Goal: Information Seeking & Learning: Find specific fact

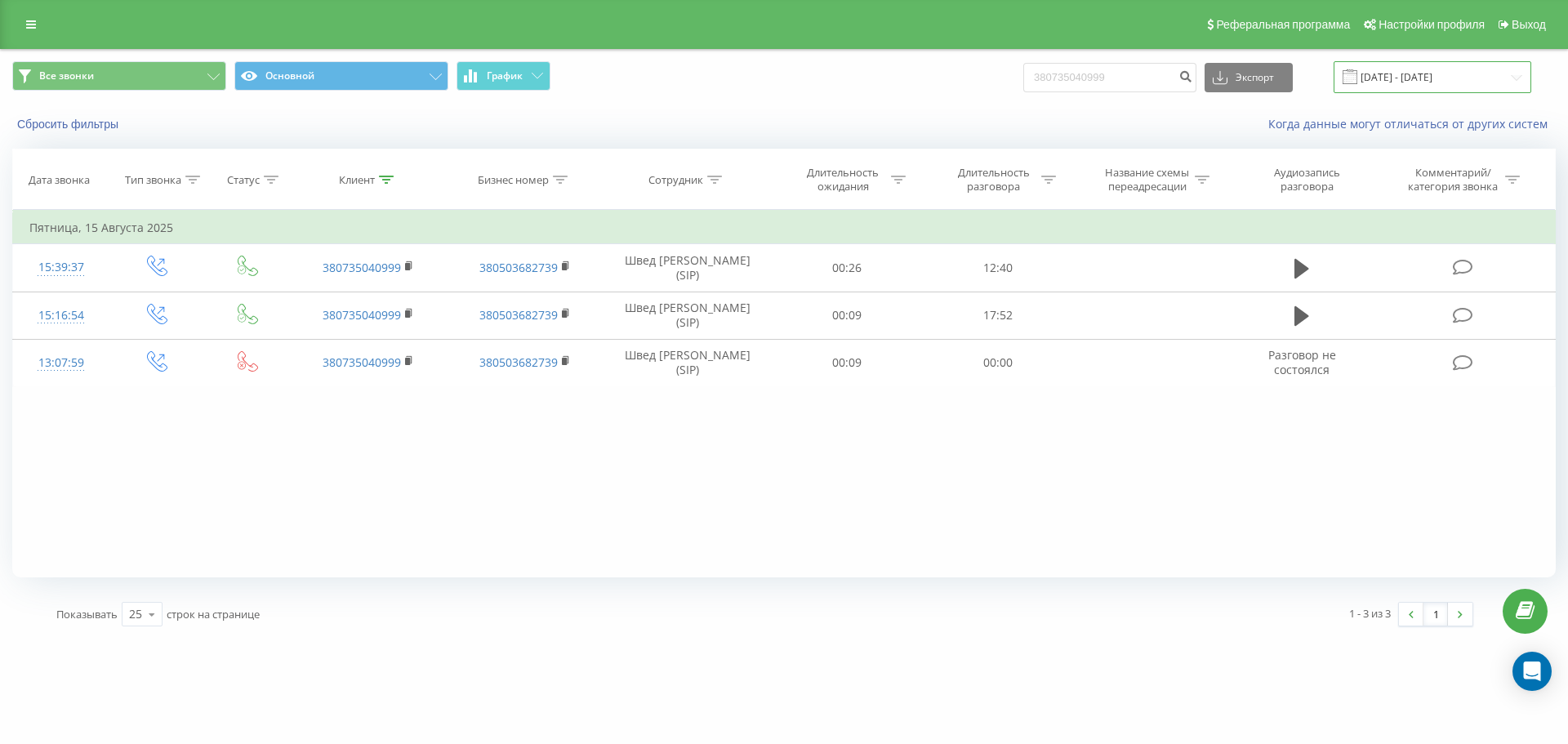
click at [1464, 66] on input "[DATE] - [DATE]" at bounding box center [1432, 77] width 198 height 32
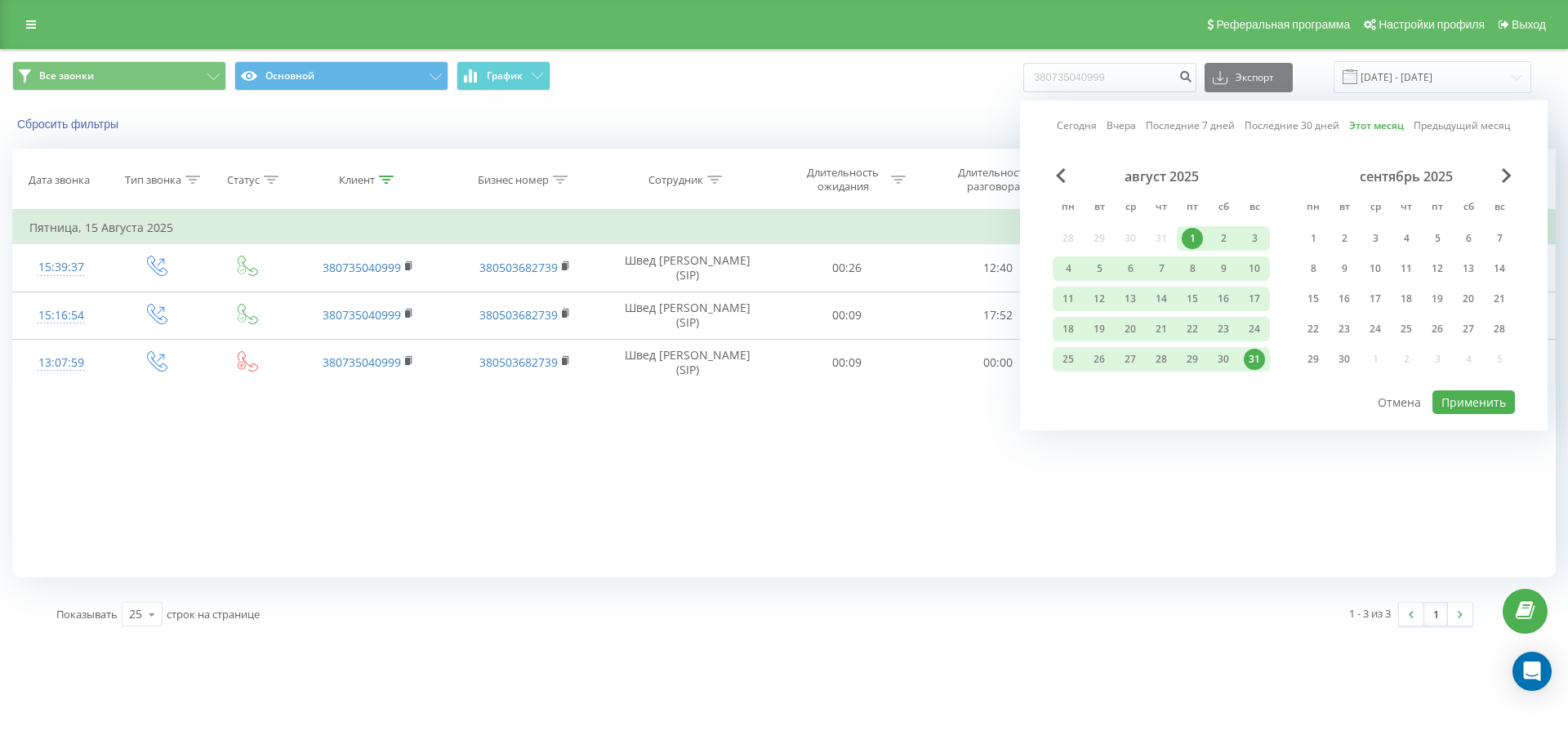
click at [1128, 125] on link "Вчера" at bounding box center [1121, 126] width 29 height 16
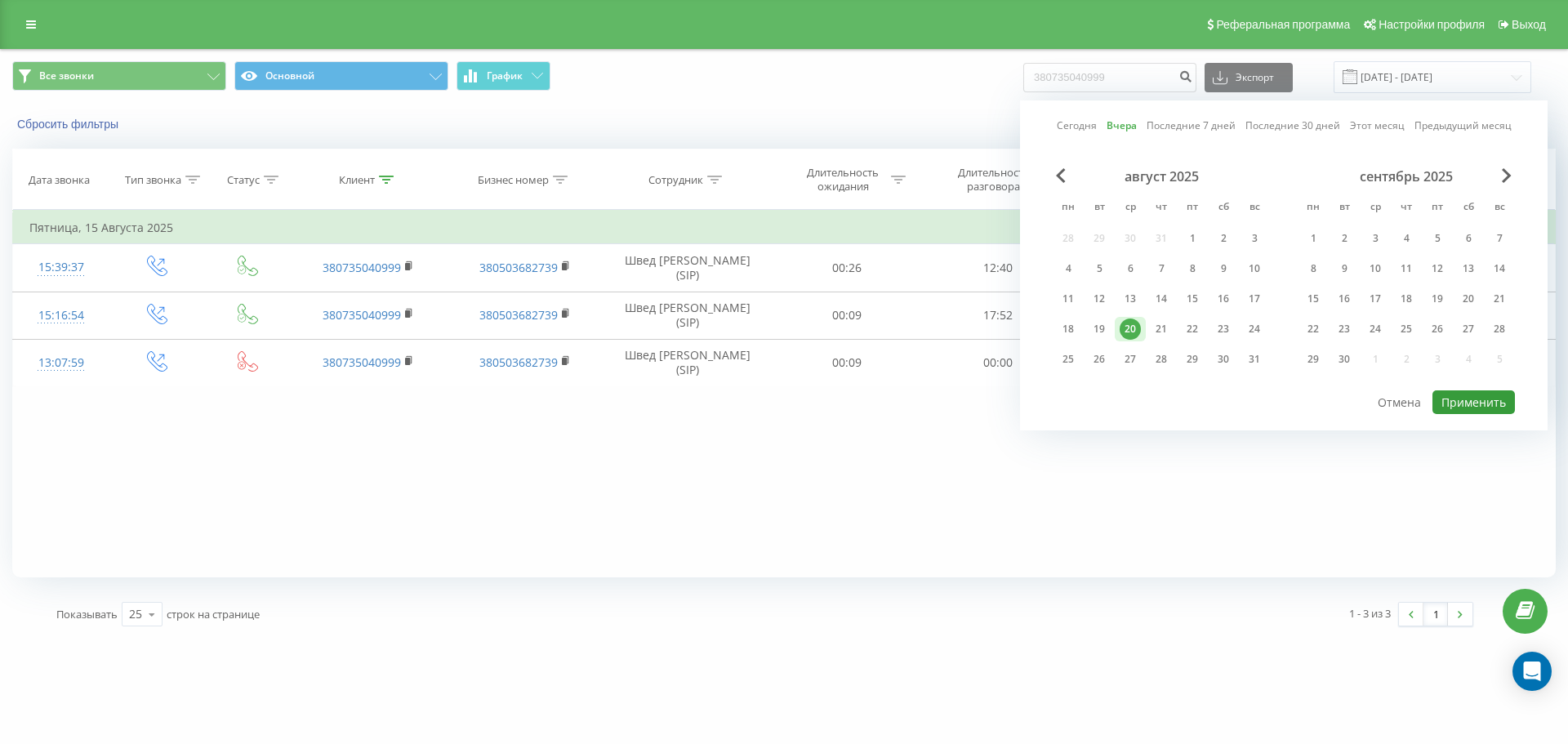
click at [1464, 406] on button "Применить" at bounding box center [1474, 402] width 83 height 23
type input "[DATE] - [DATE]"
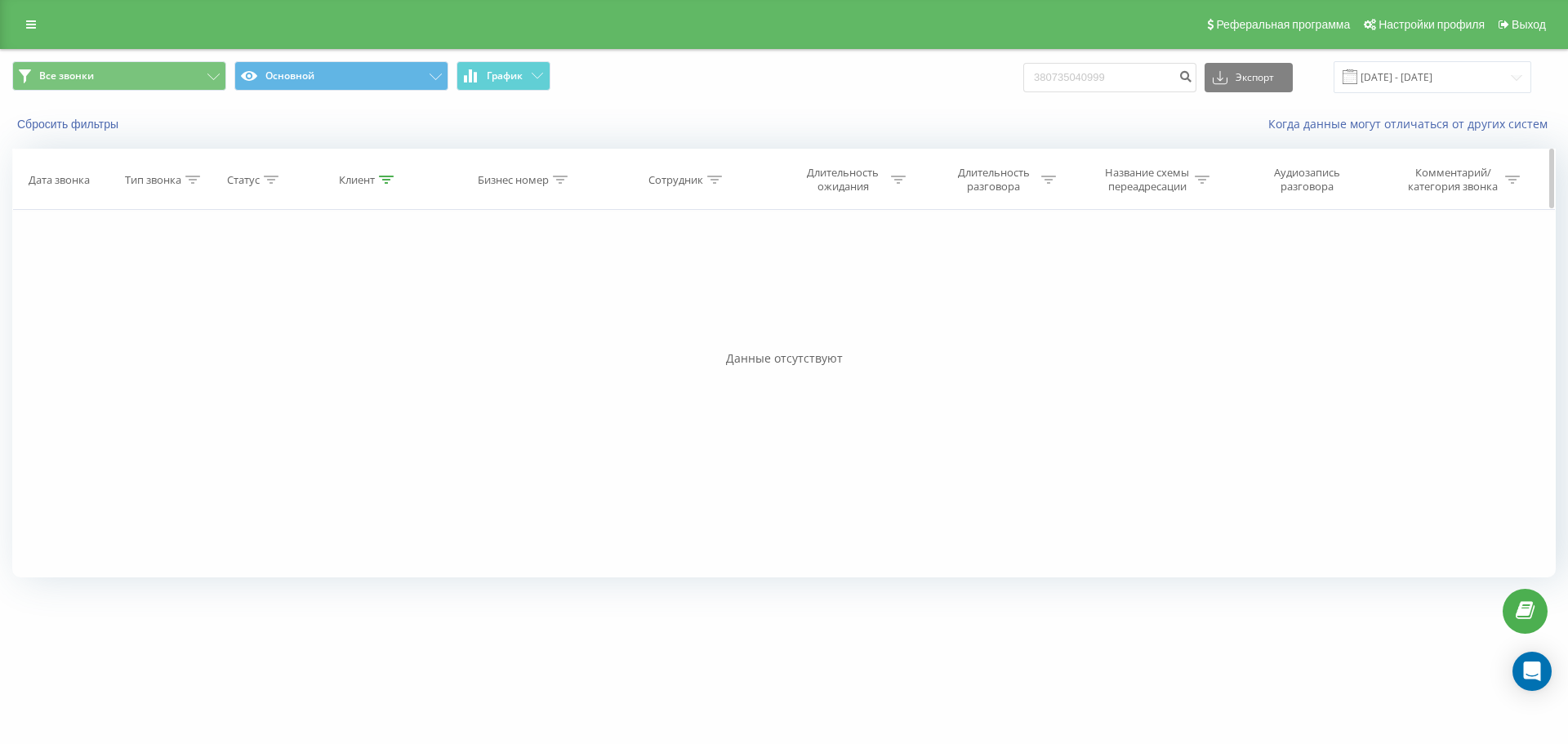
click at [383, 175] on icon at bounding box center [386, 179] width 15 height 8
click at [341, 342] on div "Отмена OK" at bounding box center [368, 329] width 144 height 37
click at [342, 326] on button "Отмена" at bounding box center [330, 329] width 69 height 20
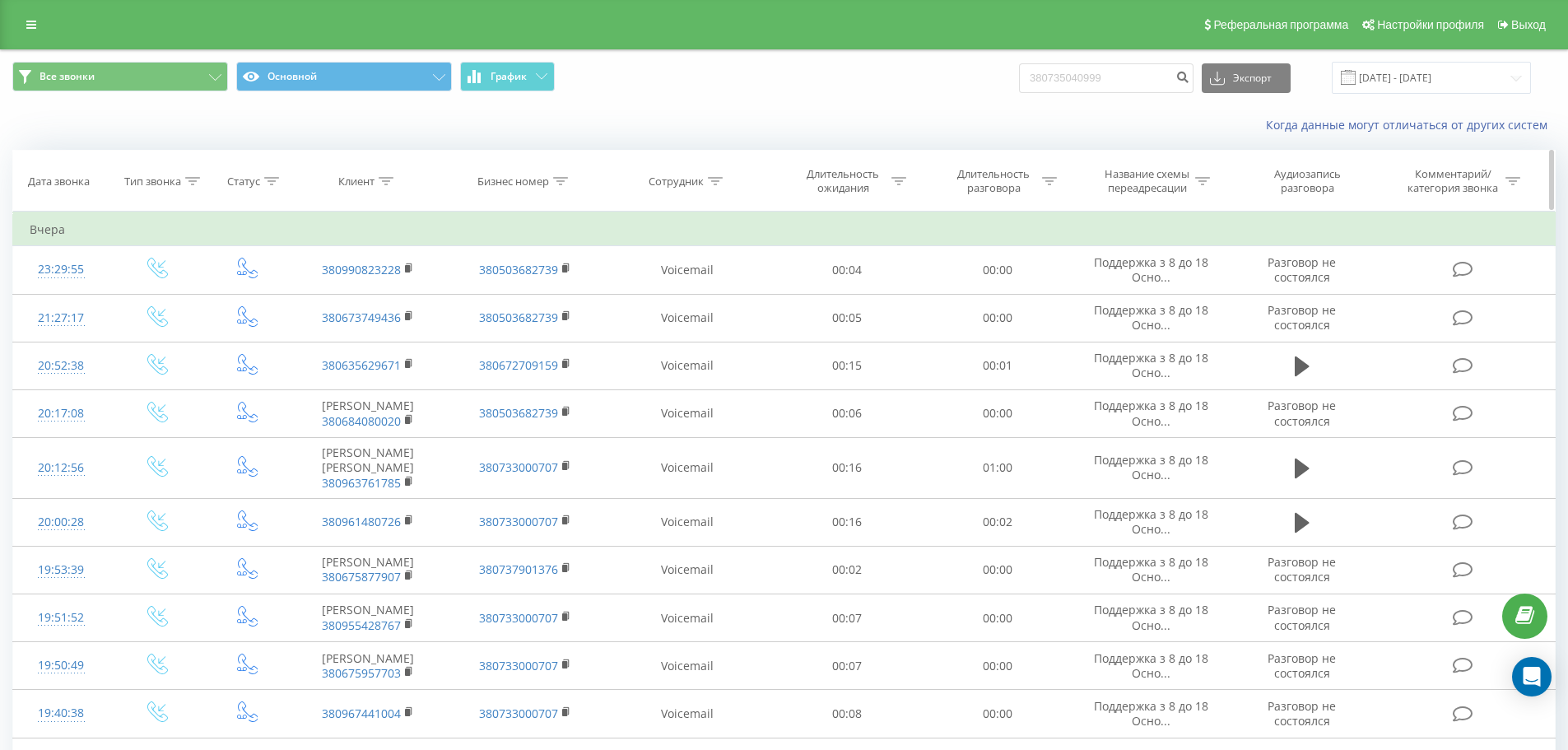
click at [694, 187] on div "Сотрудник" at bounding box center [676, 182] width 55 height 14
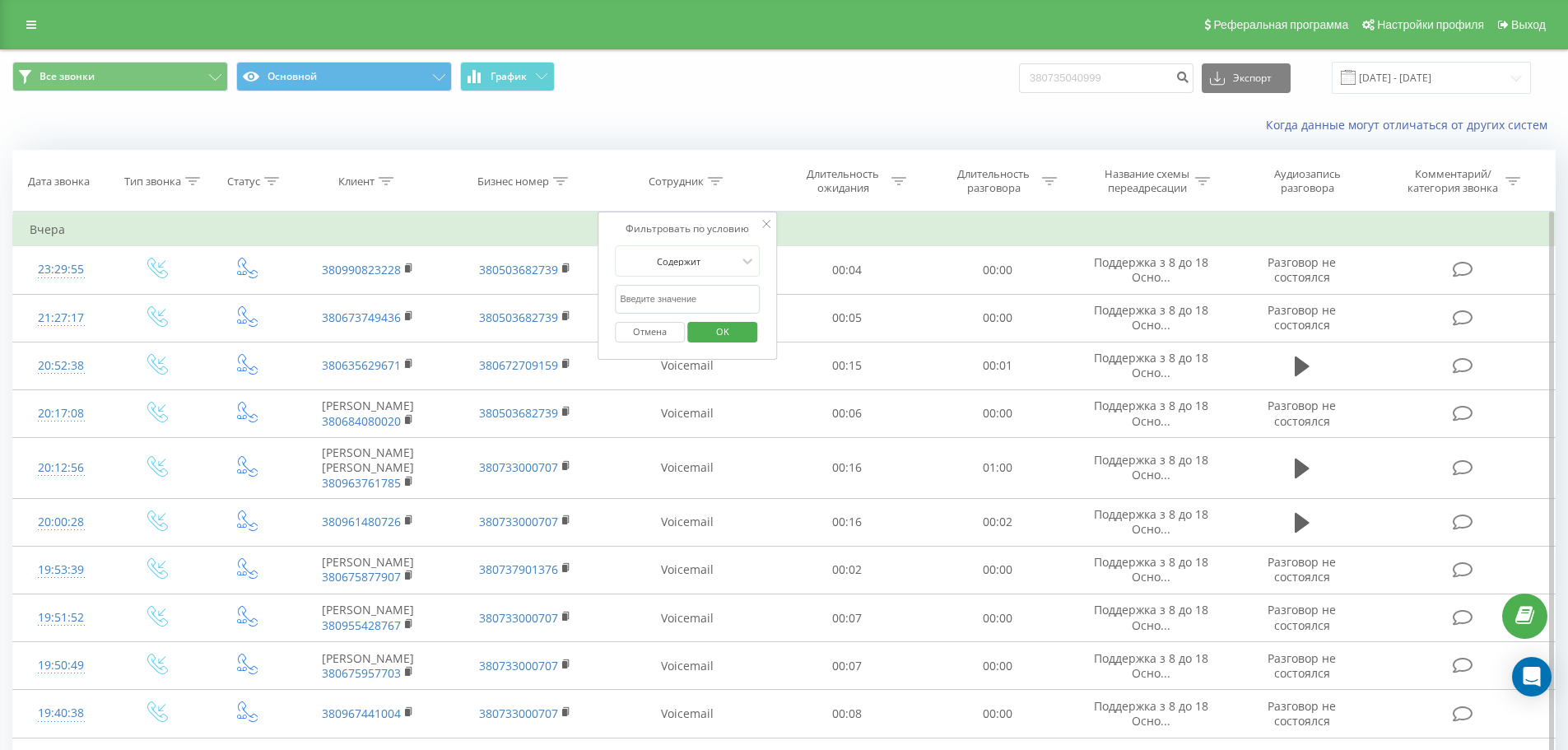
click at [716, 301] on input "text" at bounding box center [687, 298] width 145 height 28
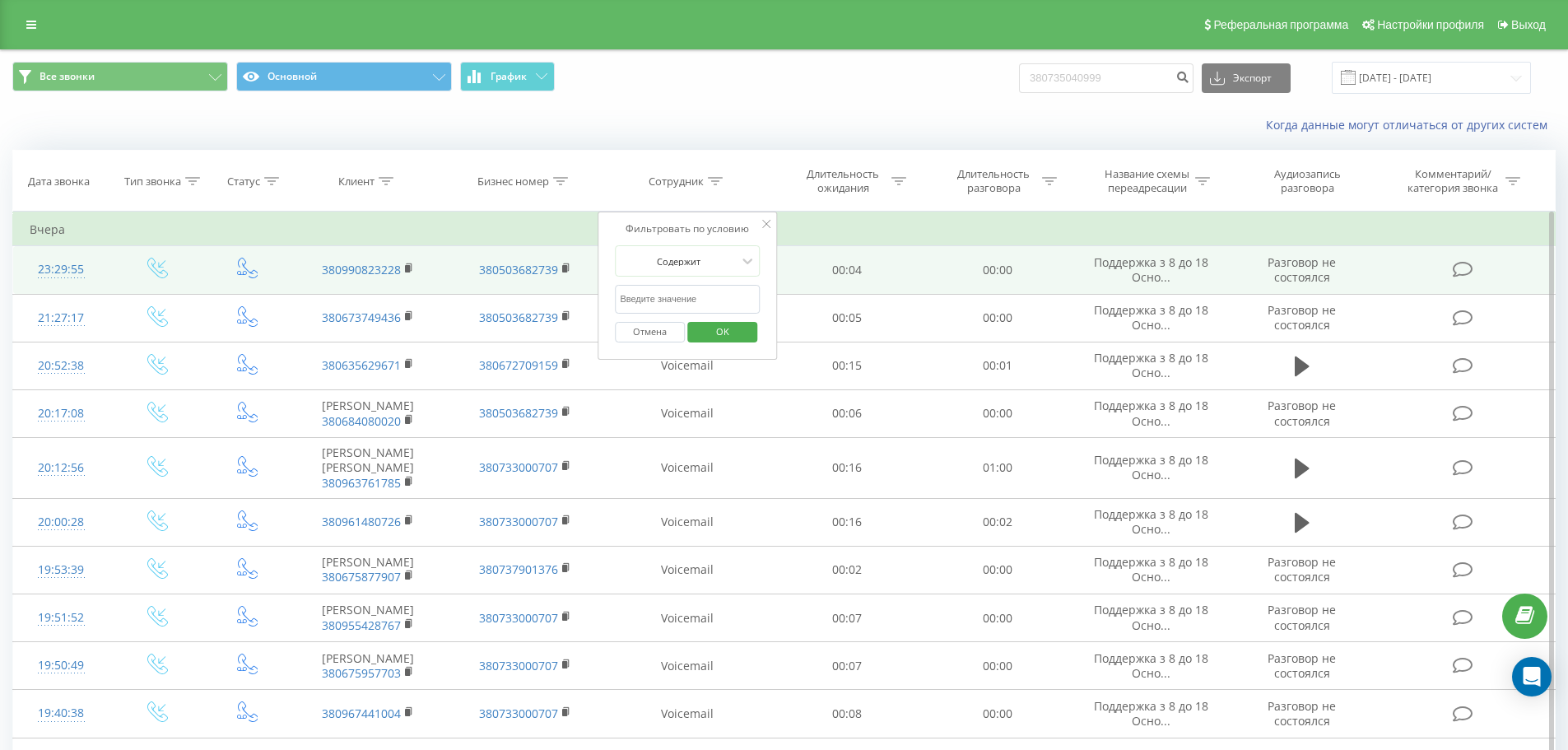
type input "[PERSON_NAME]"
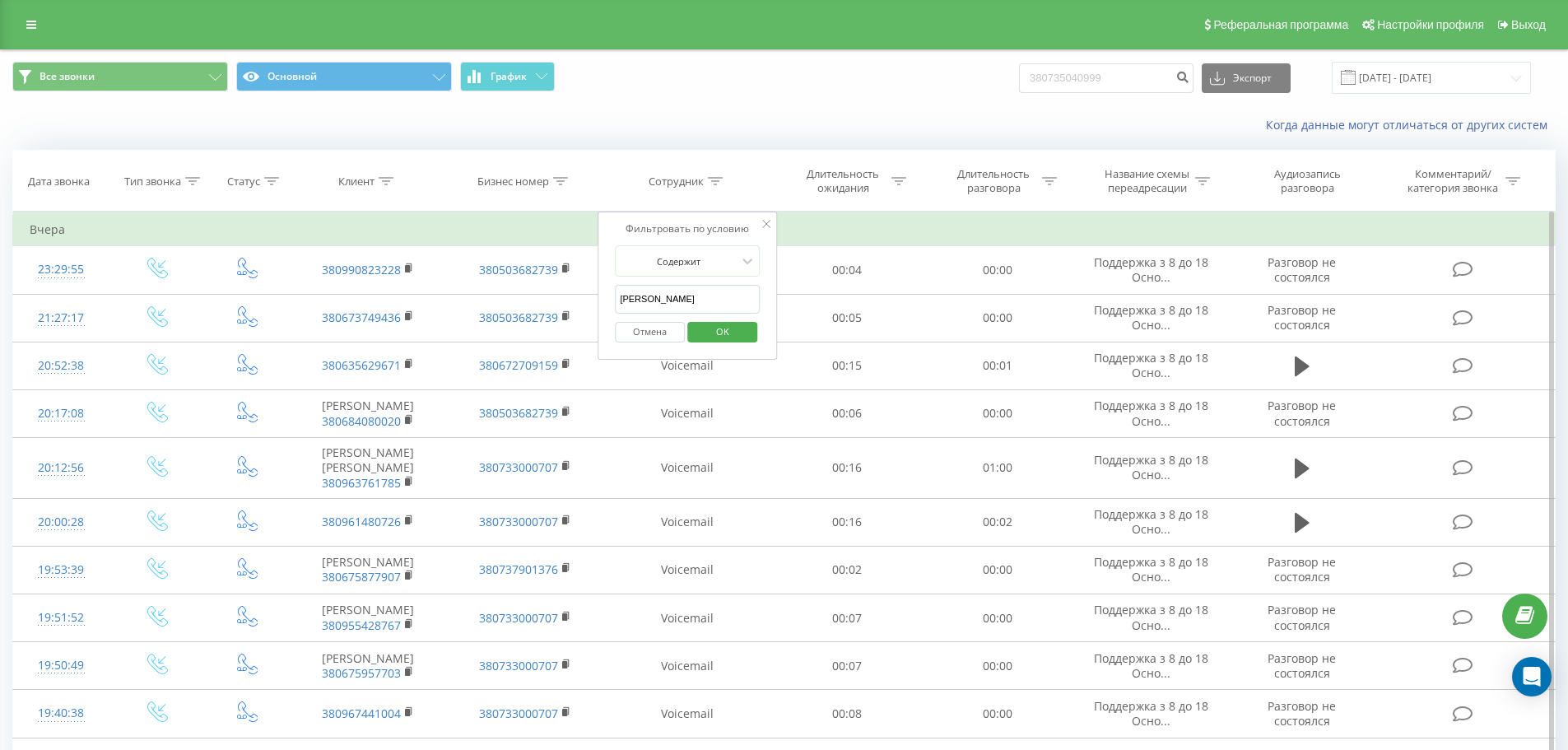
click at [723, 330] on span "OK" at bounding box center [723, 332] width 46 height 26
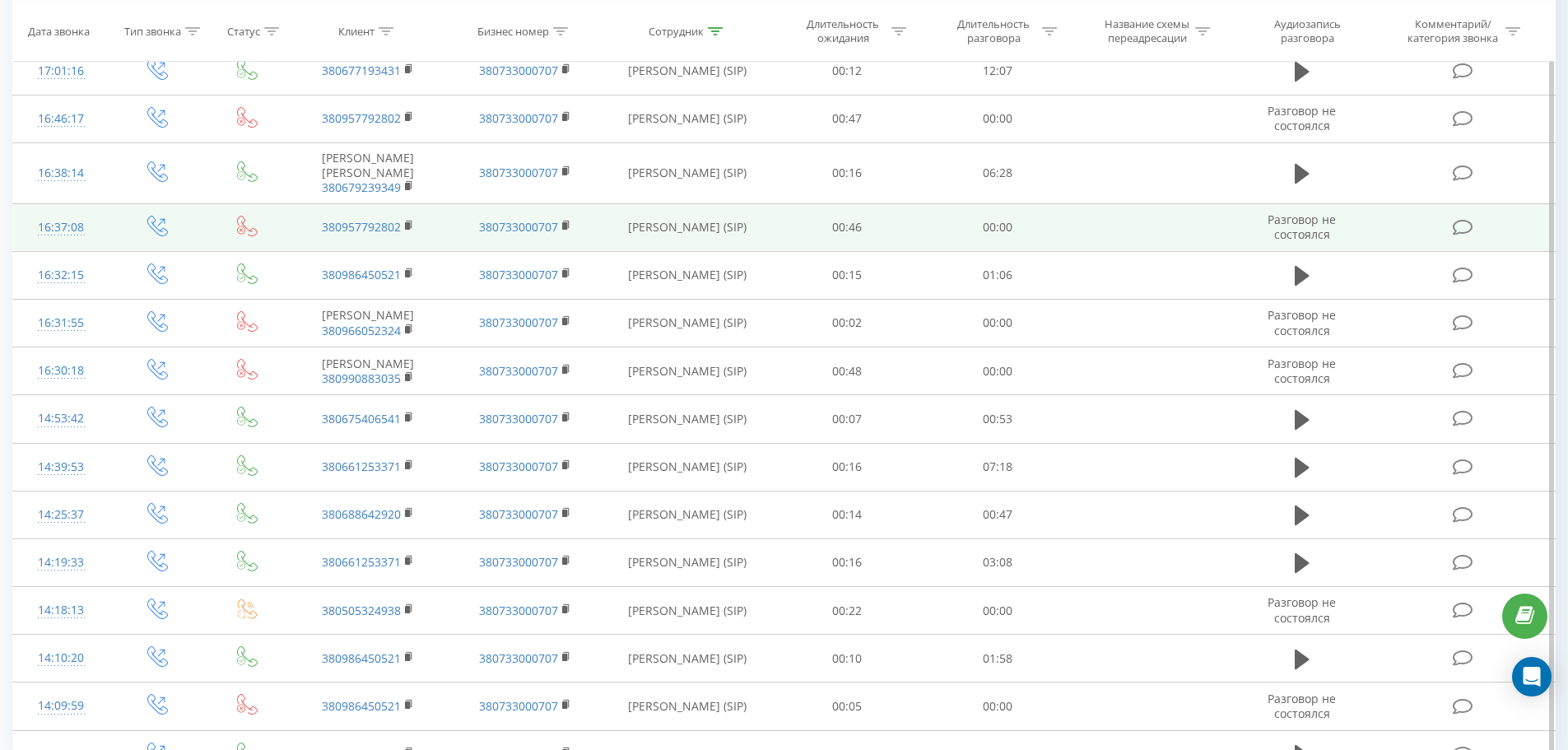
scroll to position [781, 0]
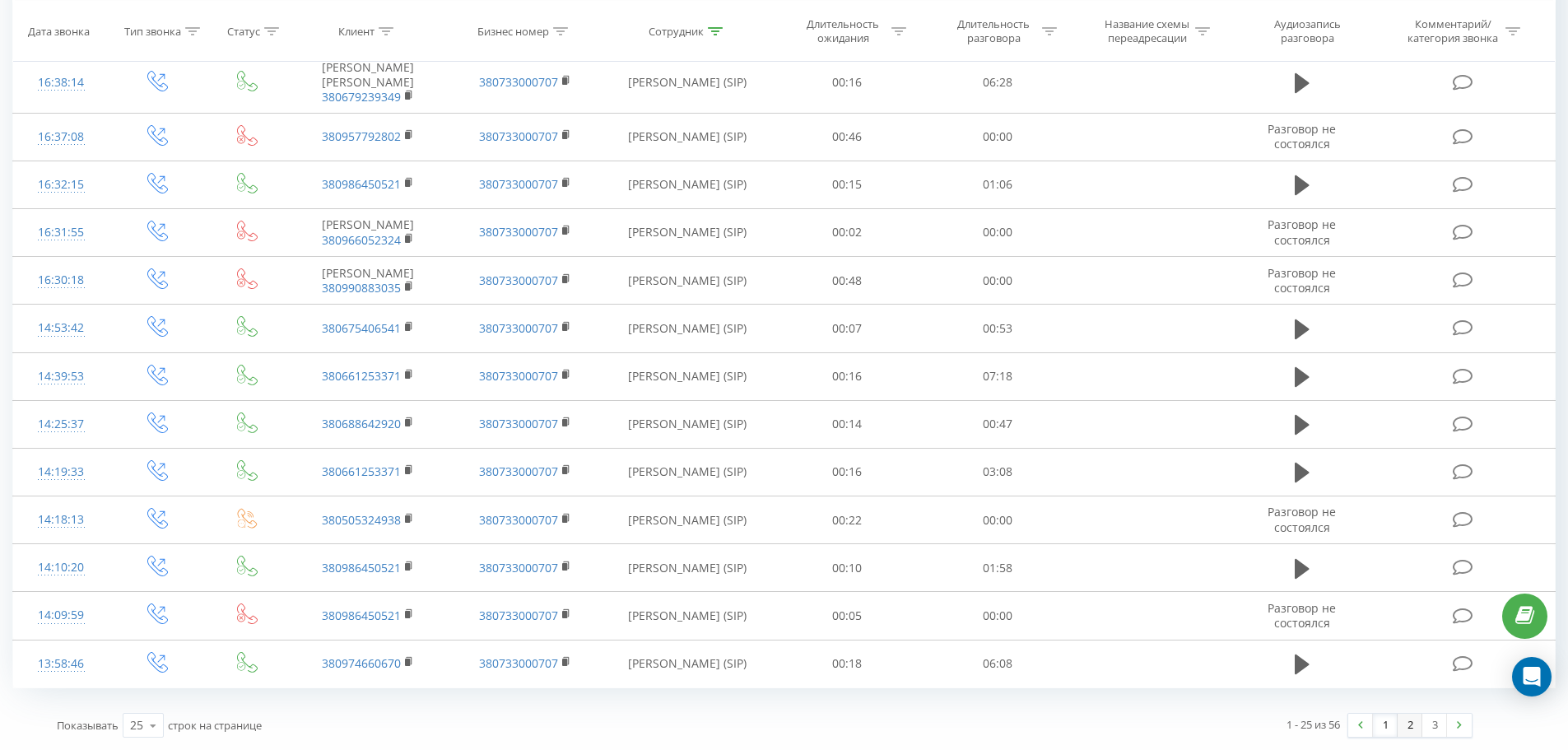
click at [1419, 726] on link "2" at bounding box center [1410, 724] width 25 height 23
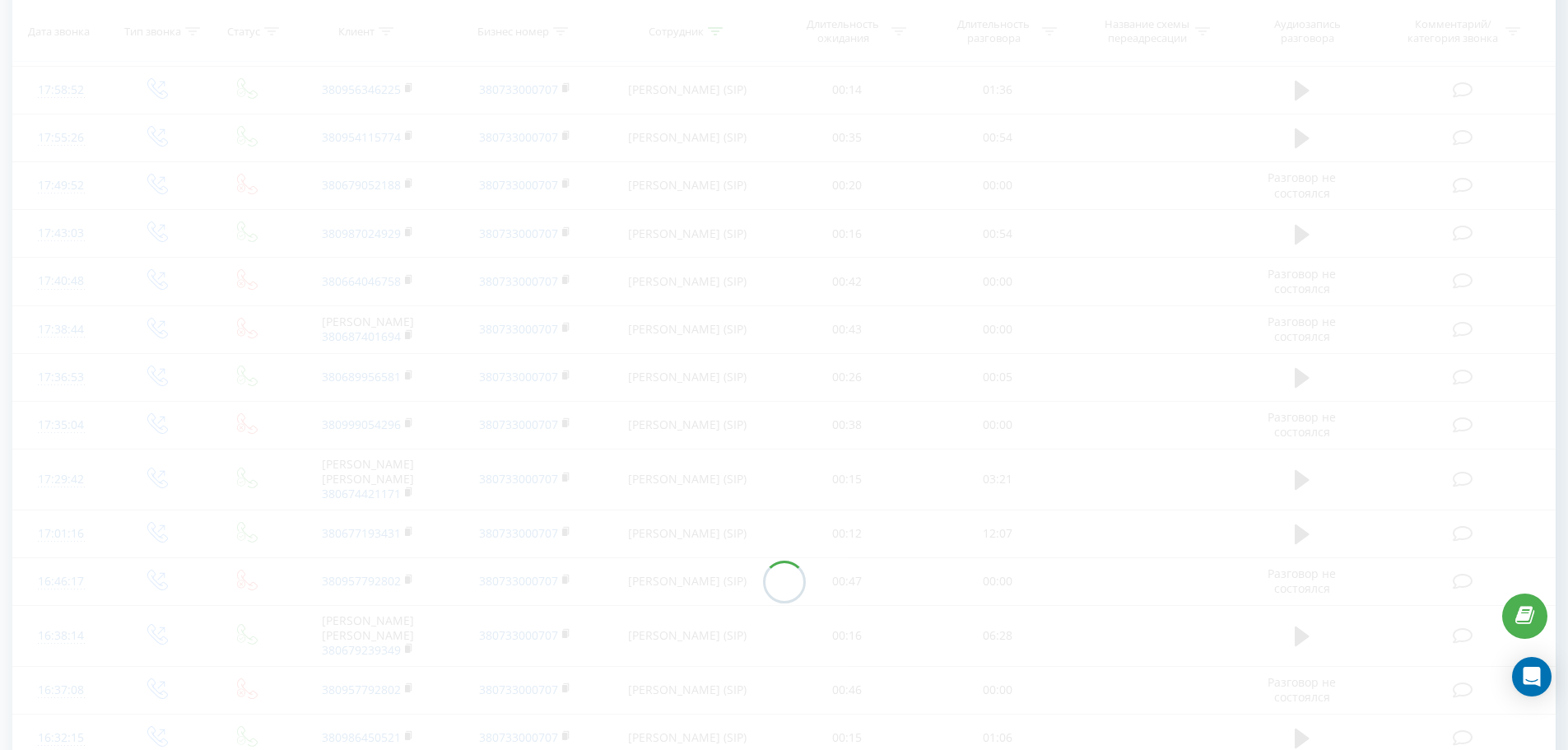
scroll to position [109, 0]
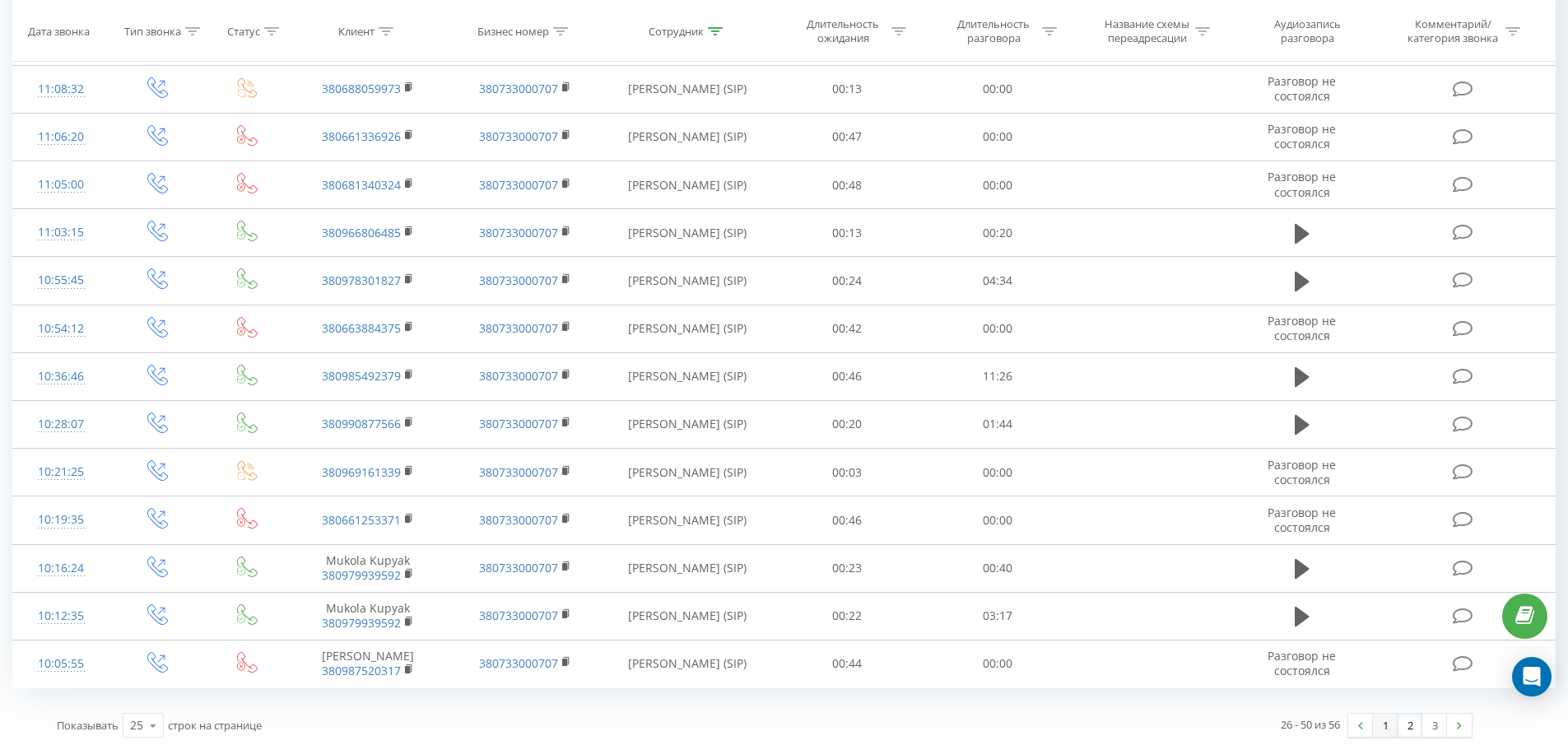
click at [1388, 728] on link "1" at bounding box center [1385, 724] width 25 height 23
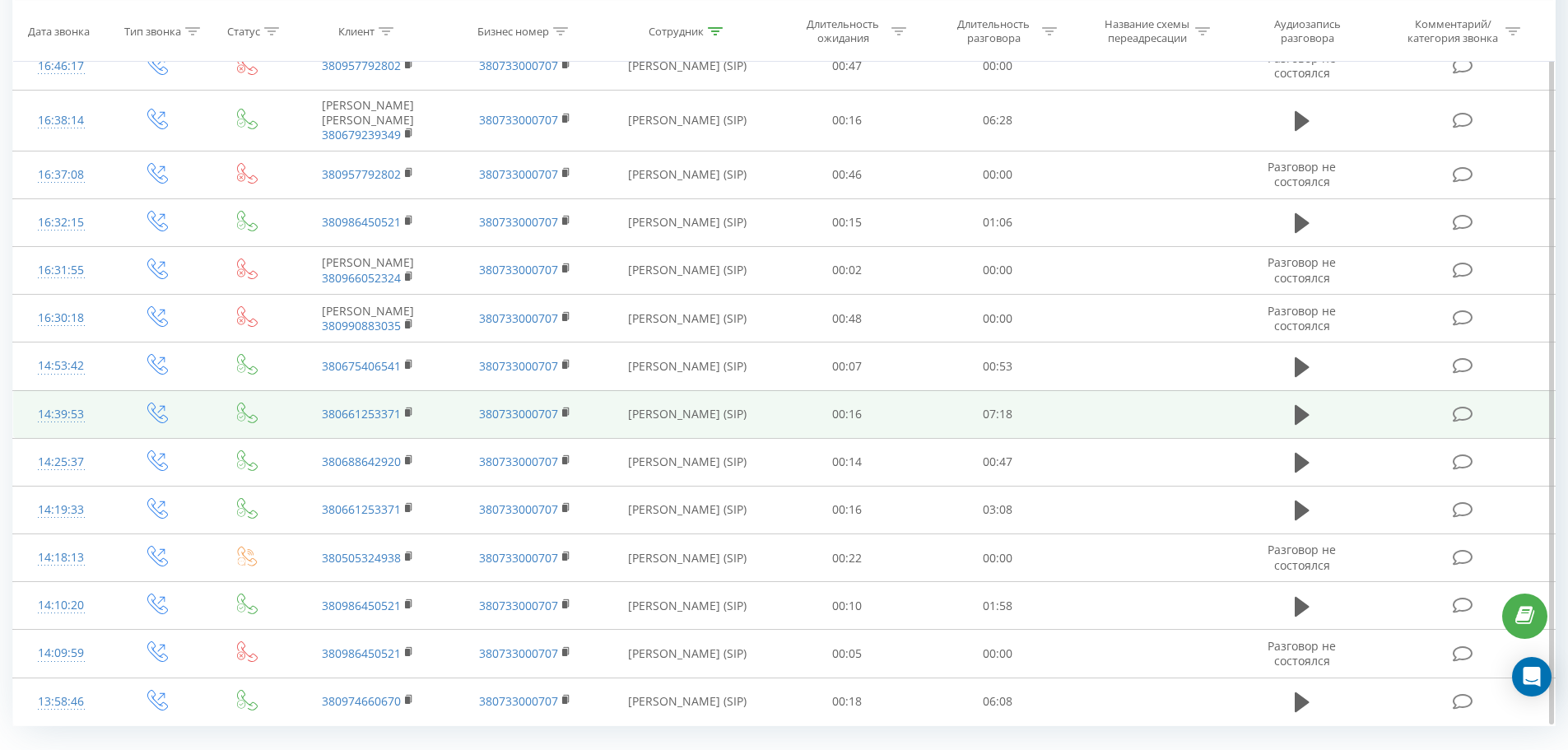
scroll to position [781, 0]
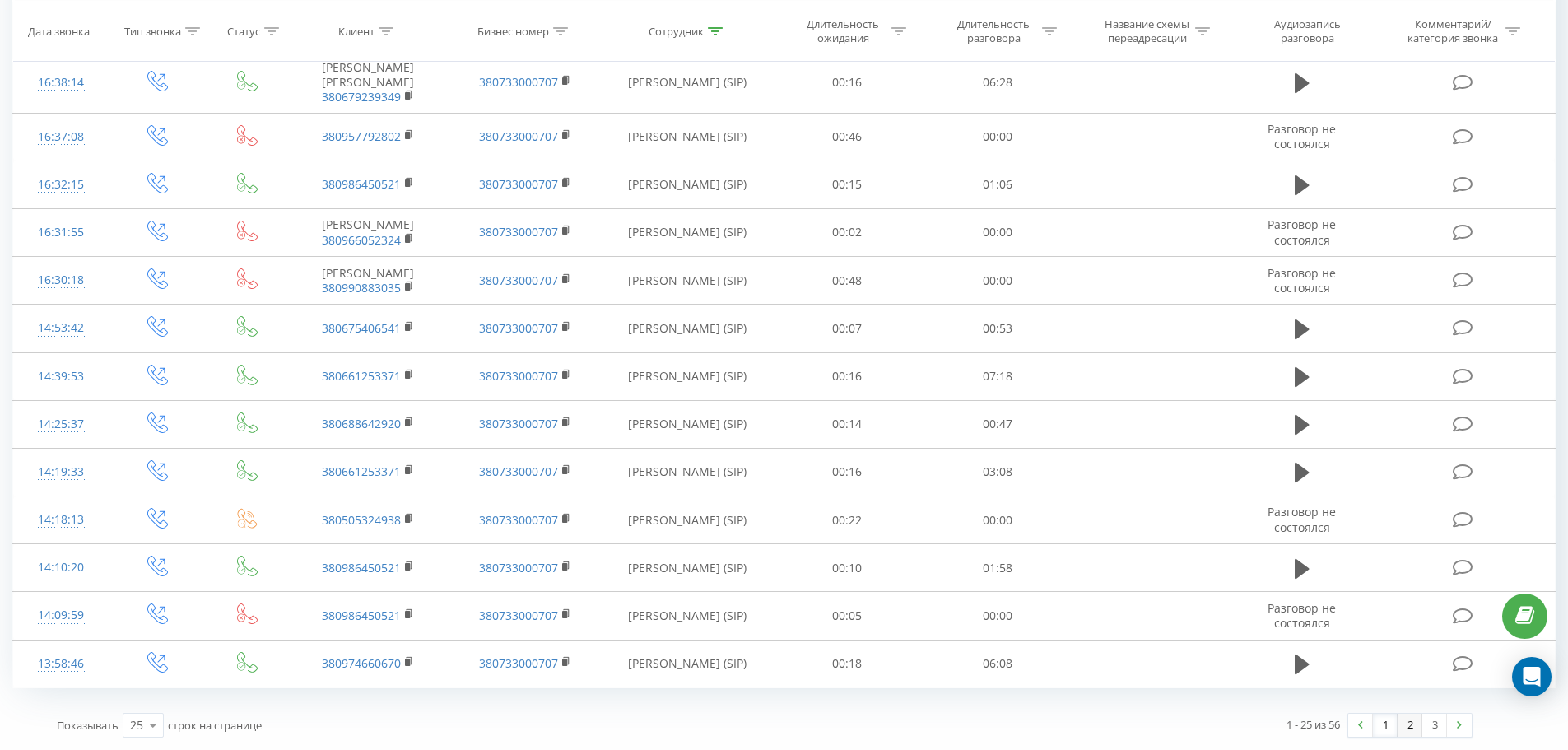
click at [1410, 731] on link "2" at bounding box center [1410, 724] width 25 height 23
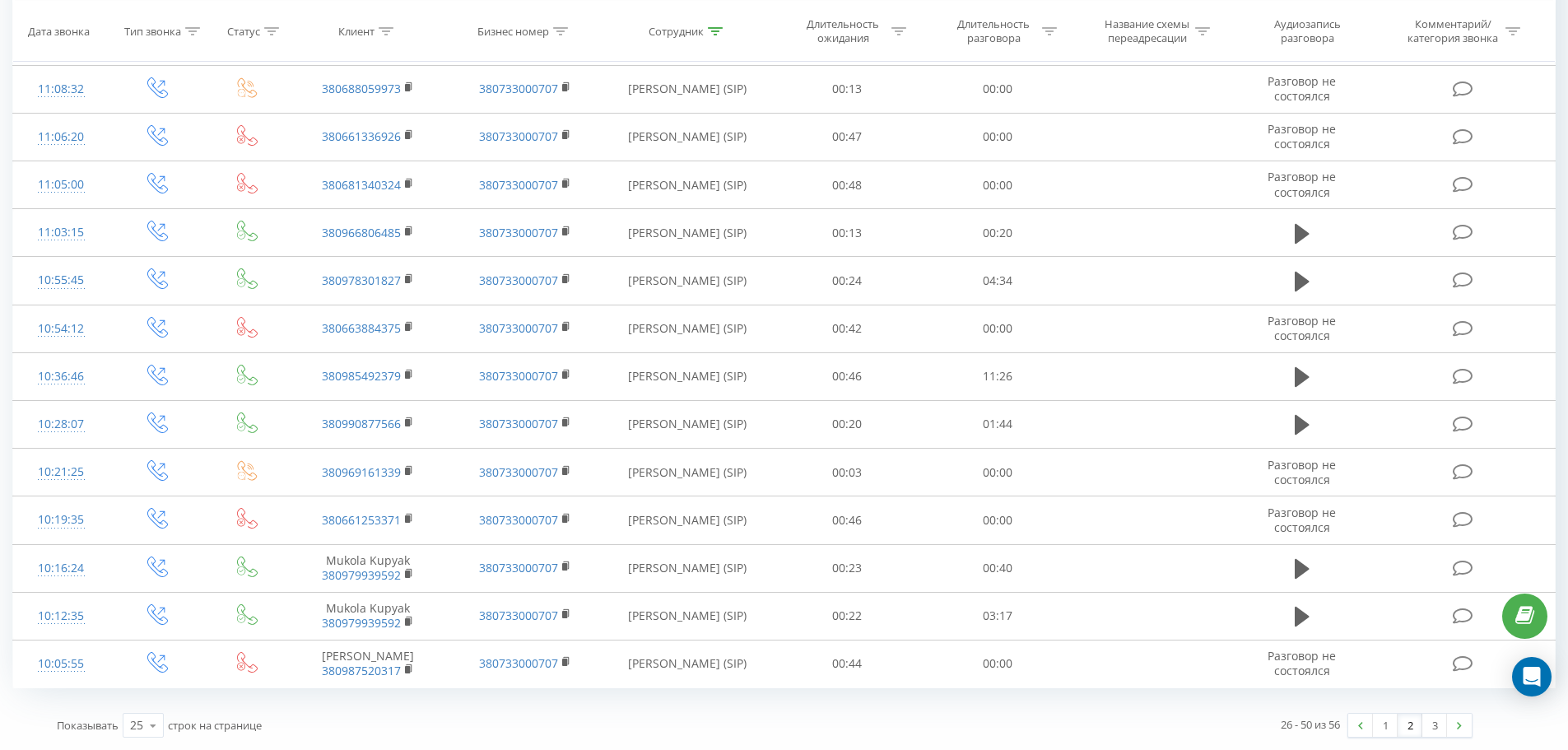
scroll to position [768, 0]
click at [1436, 730] on link "3" at bounding box center [1434, 724] width 25 height 23
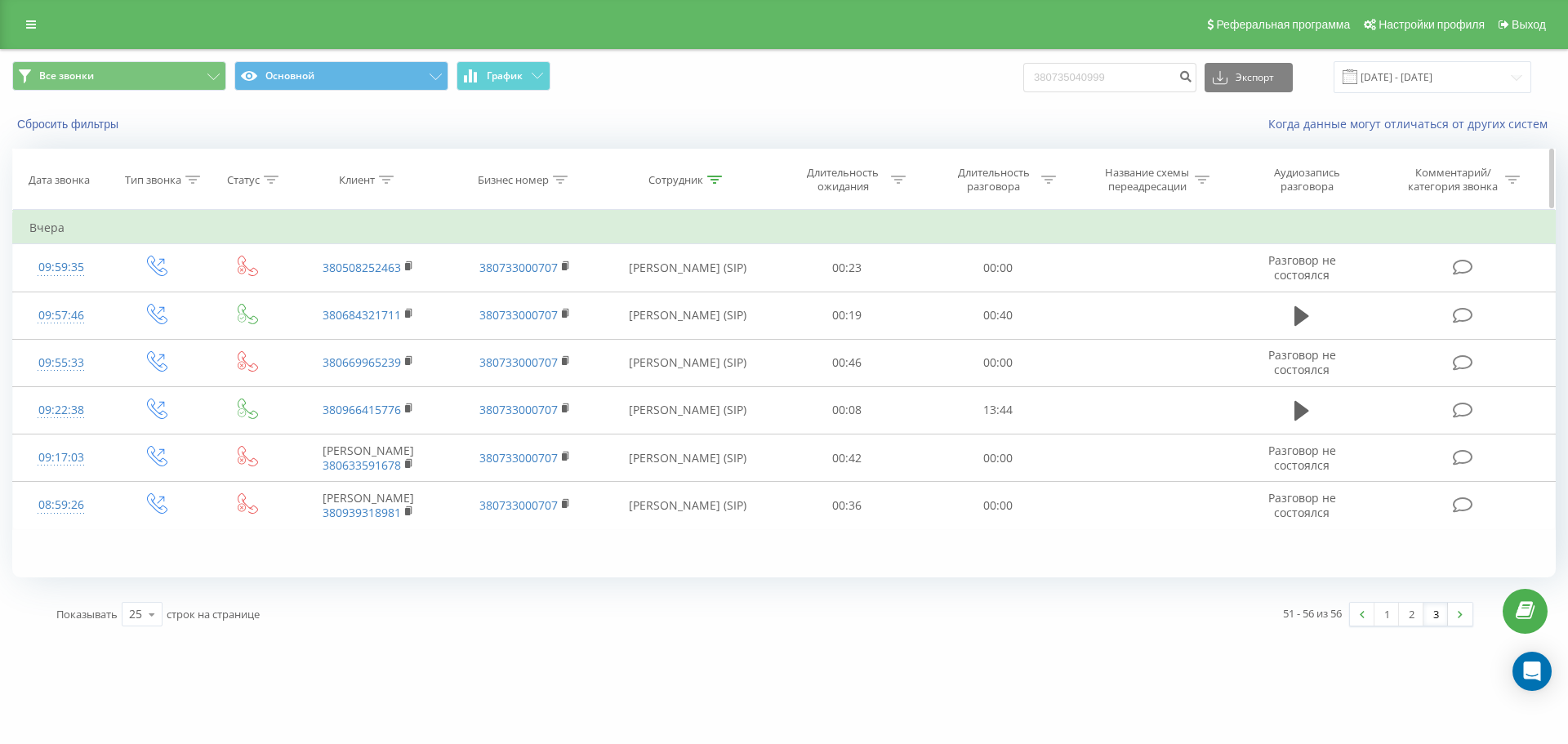
click at [680, 179] on div "Сотрудник" at bounding box center [676, 180] width 55 height 14
click at [708, 300] on input "[PERSON_NAME]" at bounding box center [688, 296] width 144 height 28
click at [708, 299] on input "[PERSON_NAME]" at bounding box center [688, 296] width 144 height 28
click at [703, 296] on input "text" at bounding box center [688, 296] width 144 height 28
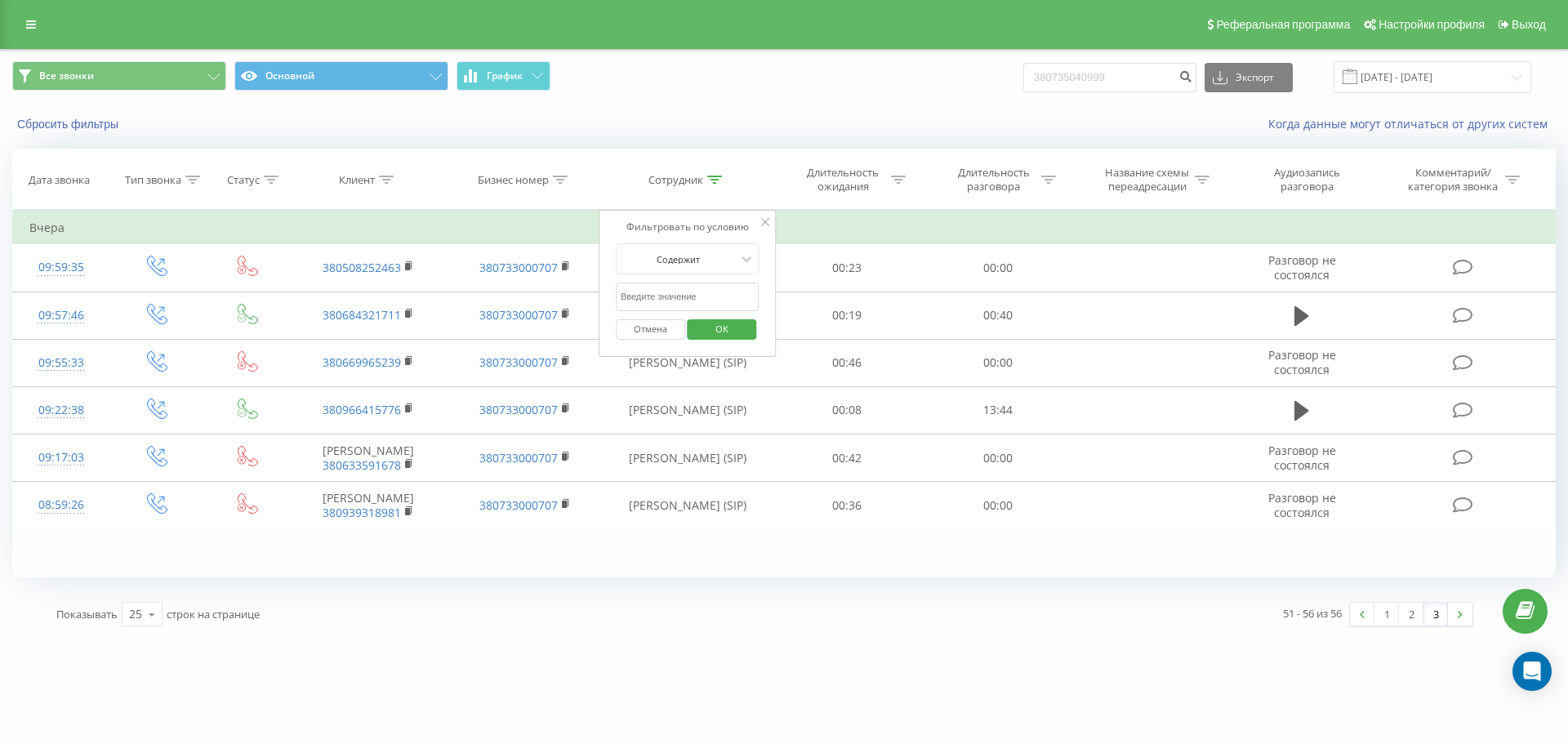
type input "[PERSON_NAME]"
click at [745, 356] on div "Фильтровать по условию [PERSON_NAME] [PERSON_NAME] OK" at bounding box center [688, 282] width 178 height 147
click at [728, 326] on span "OK" at bounding box center [722, 329] width 46 height 25
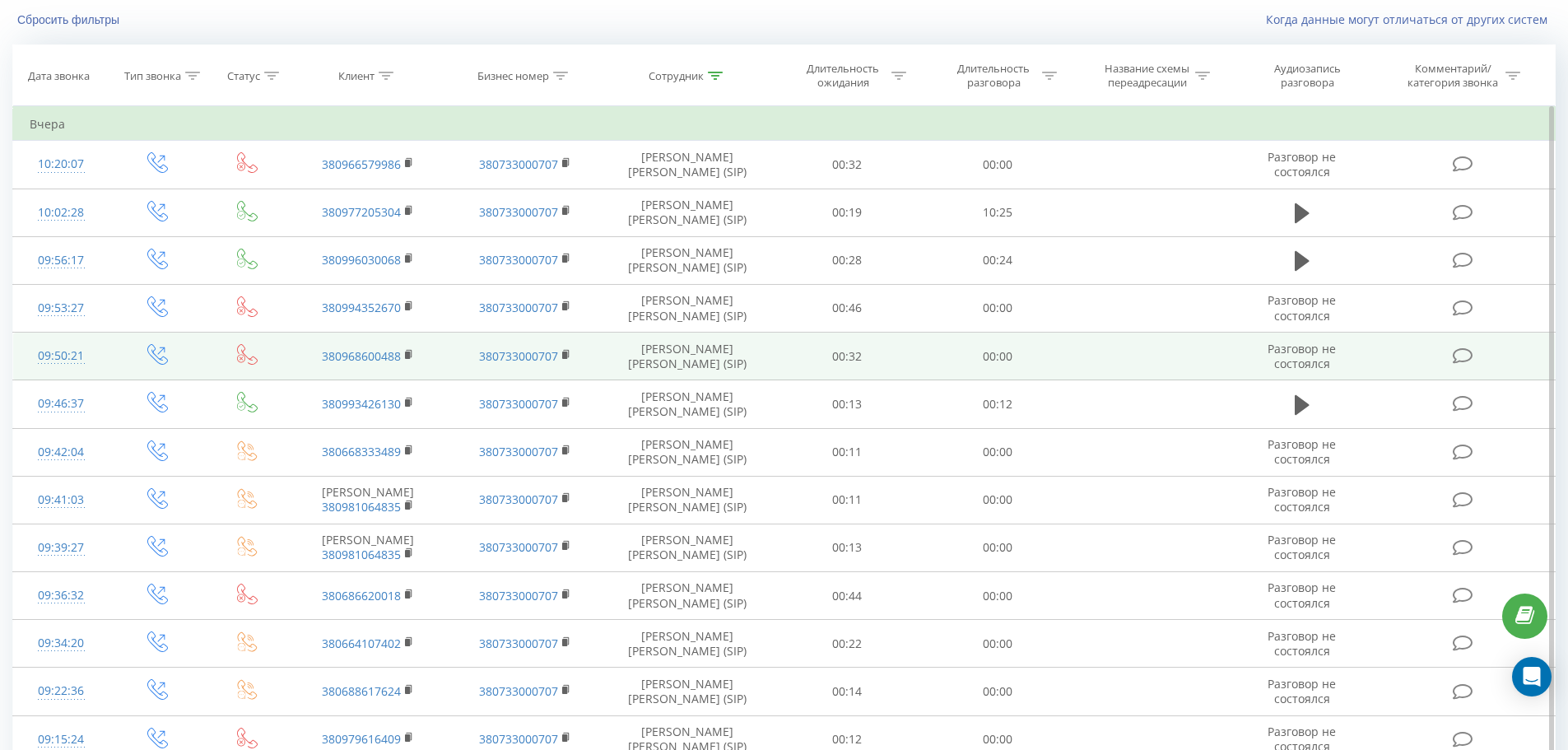
scroll to position [229, 0]
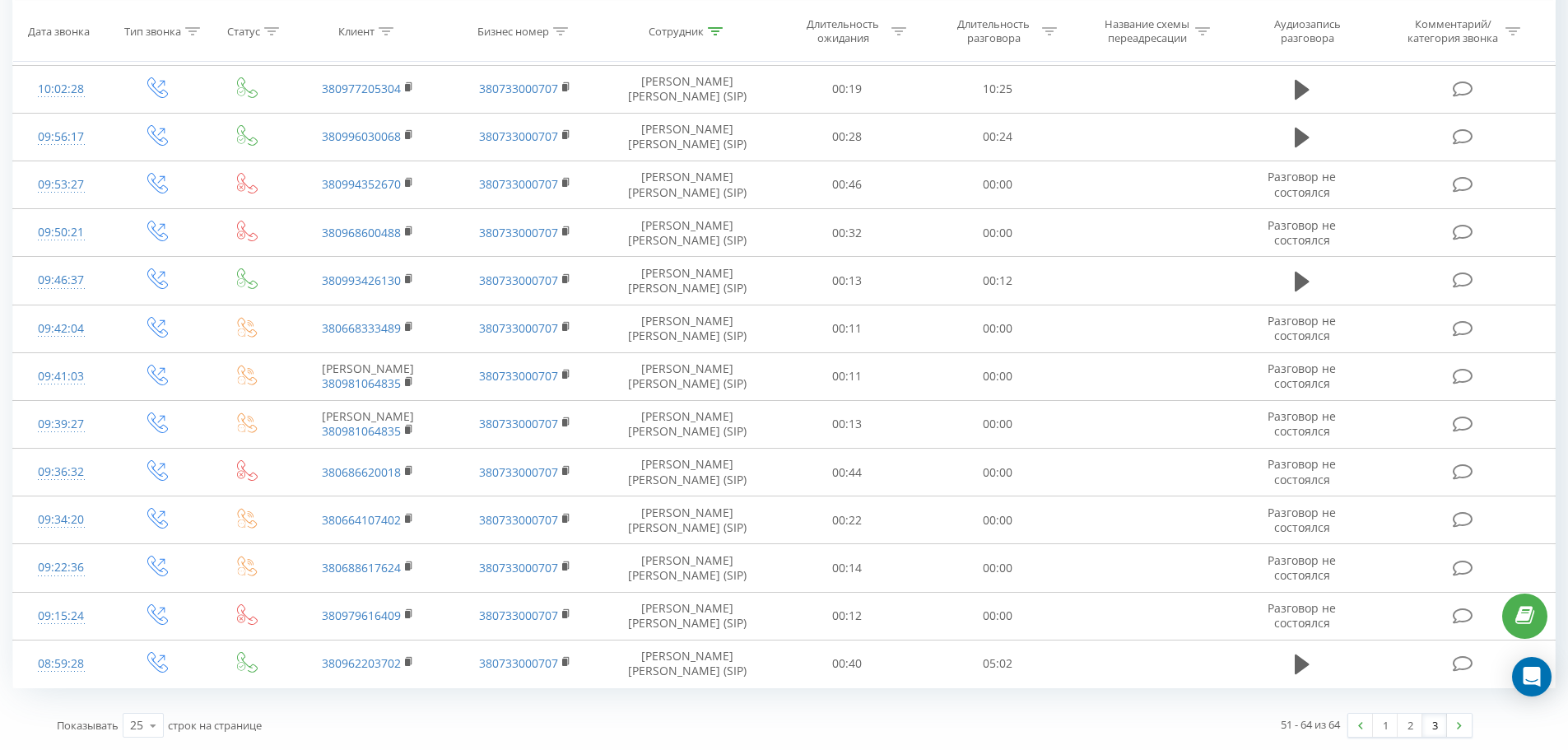
click at [1421, 731] on link "2" at bounding box center [1410, 724] width 25 height 23
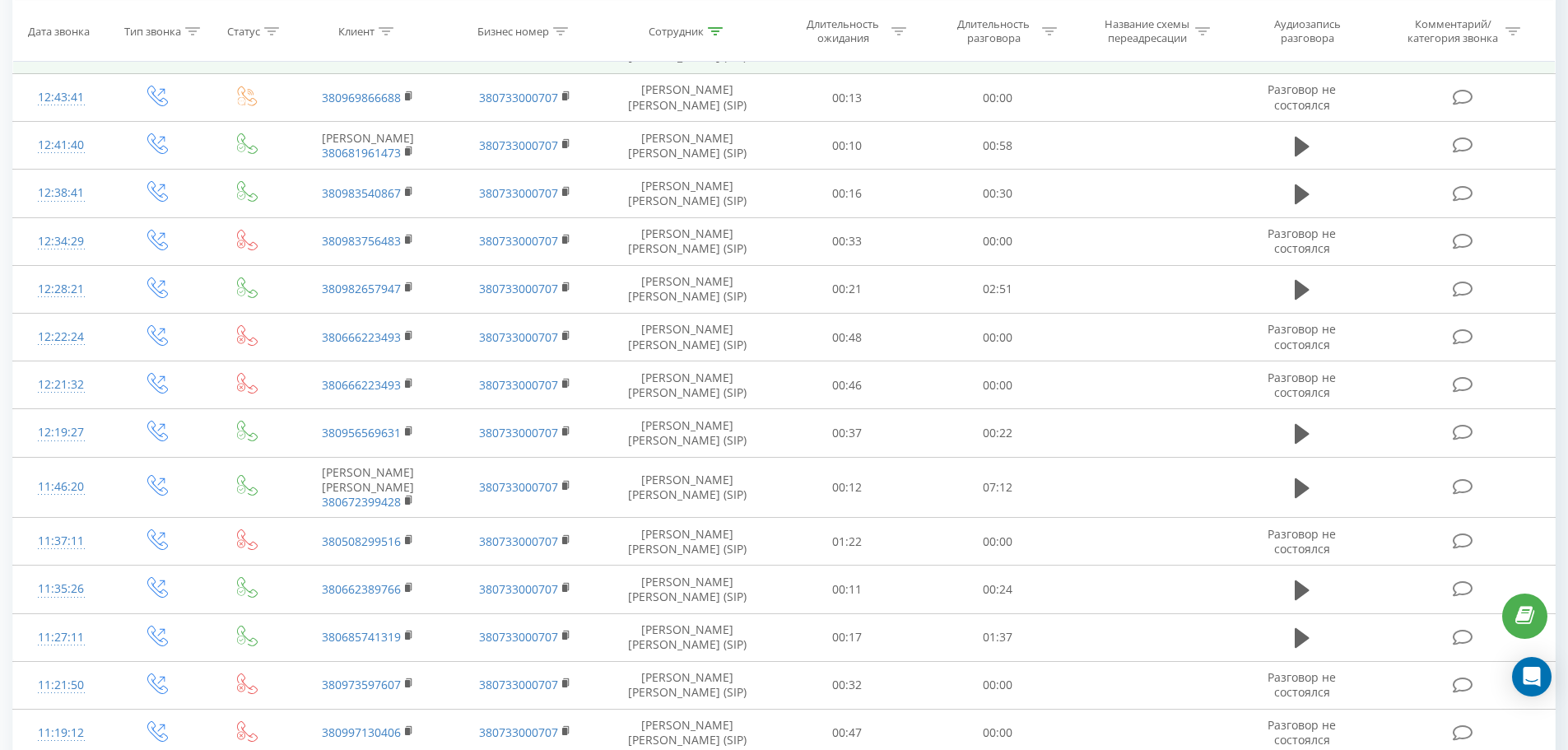
scroll to position [808, 0]
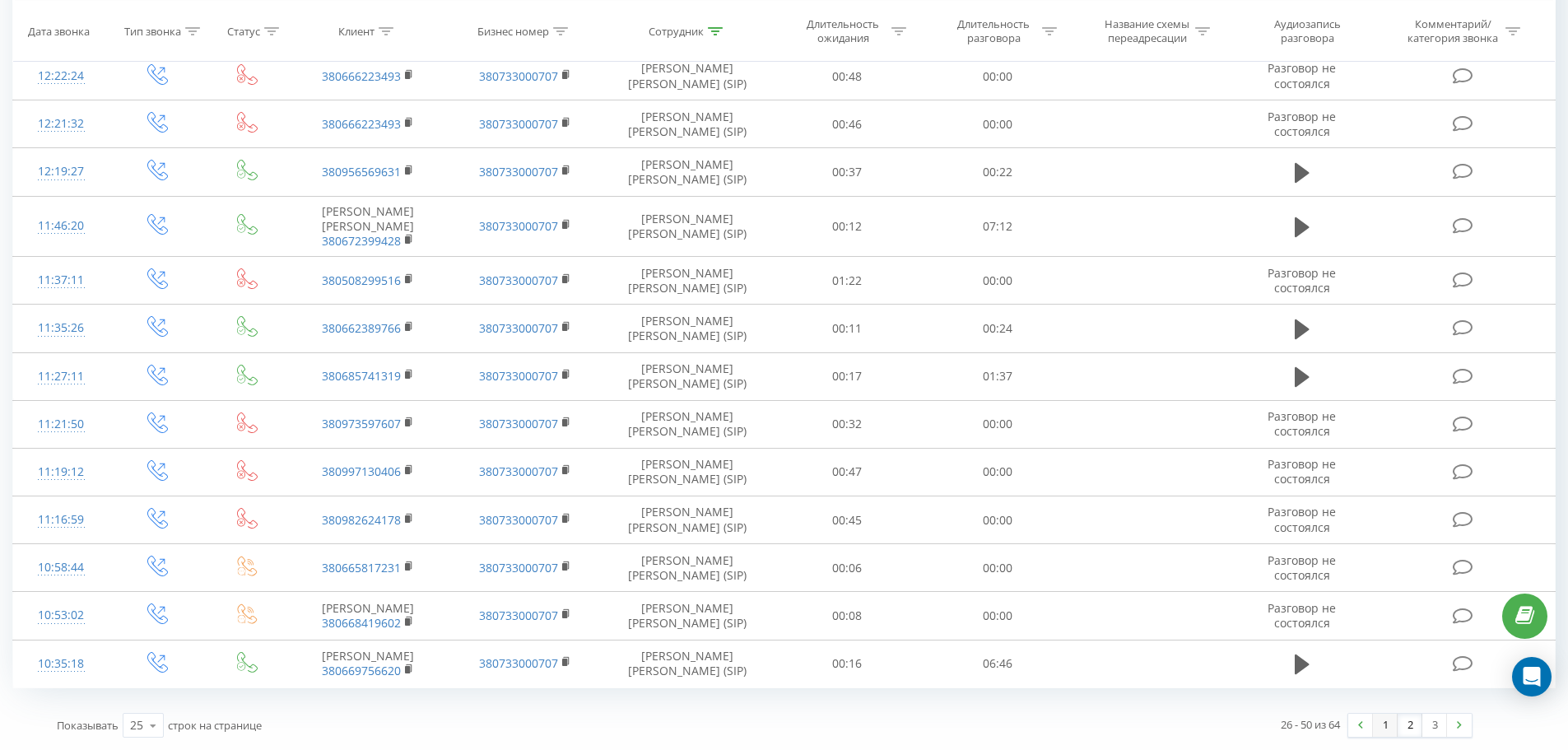
click at [1379, 726] on link "1" at bounding box center [1385, 724] width 25 height 23
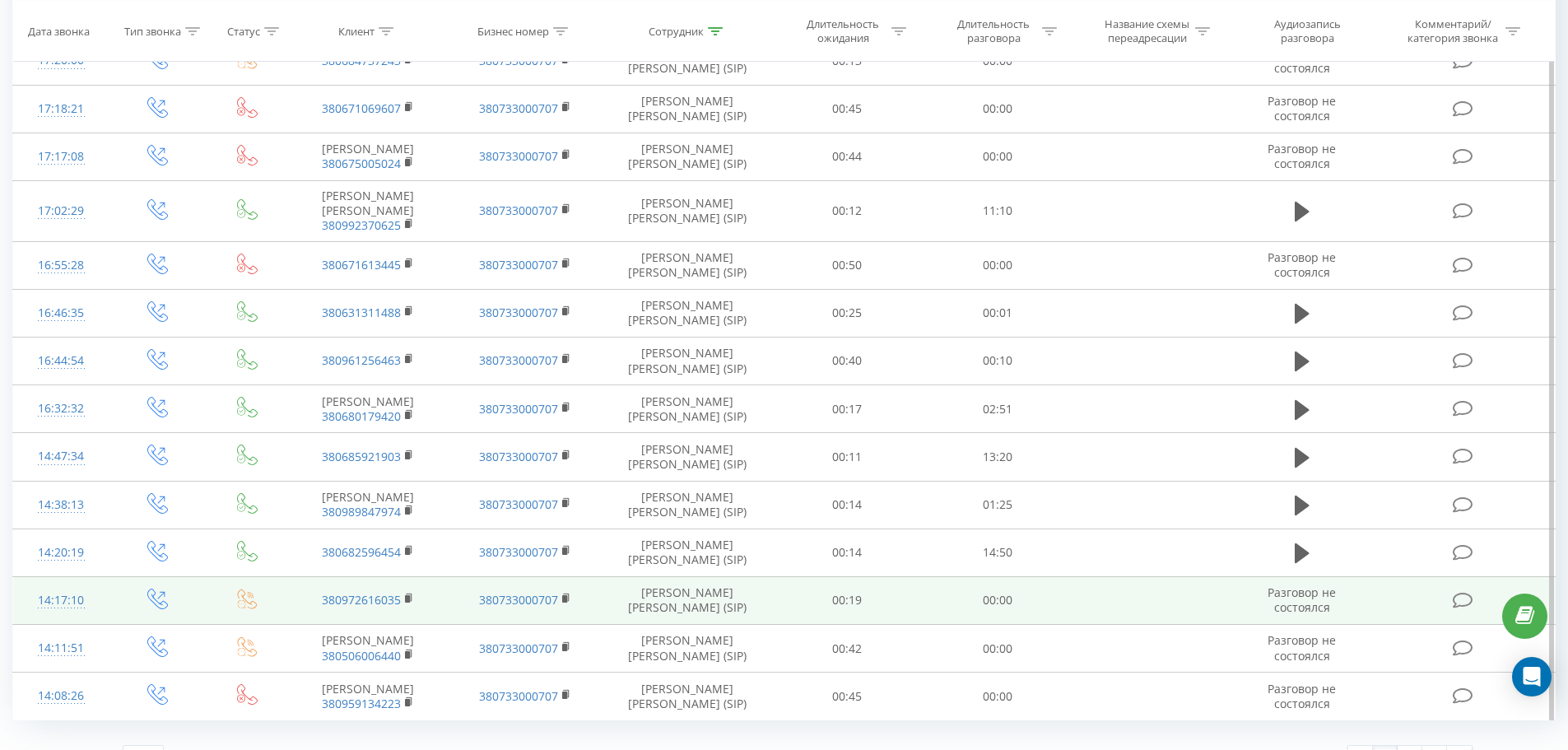
scroll to position [781, 0]
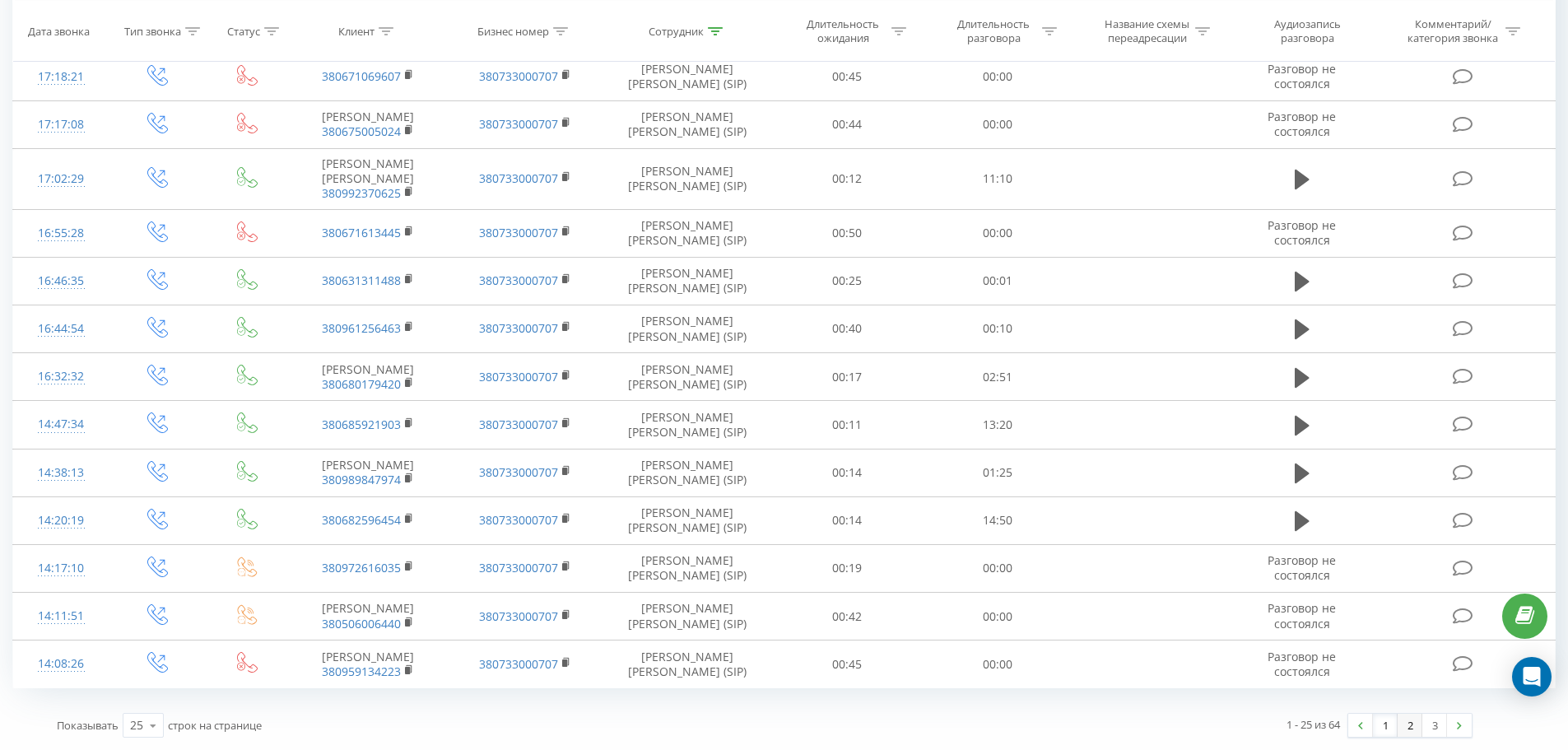
click at [1402, 726] on link "2" at bounding box center [1410, 724] width 25 height 23
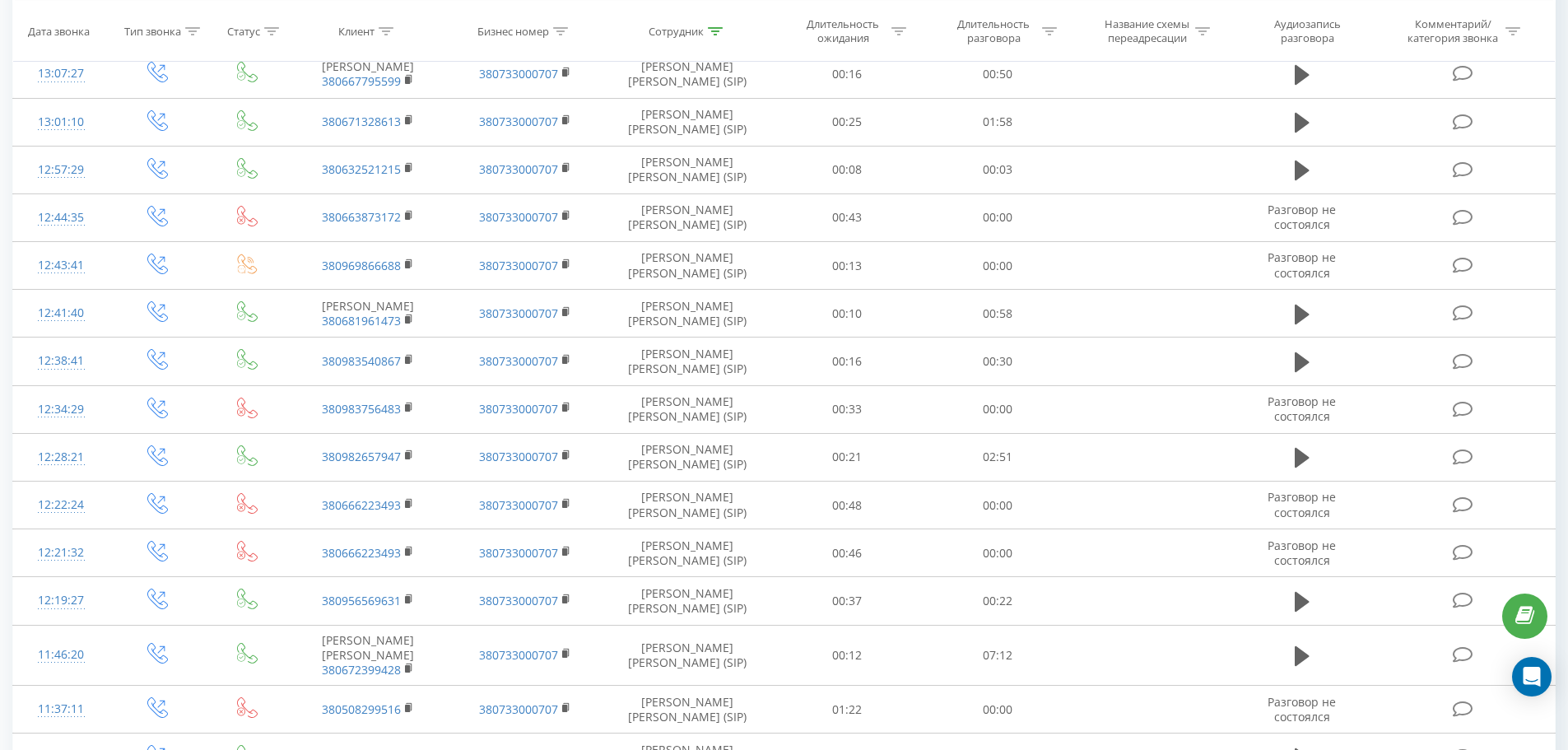
scroll to position [191, 0]
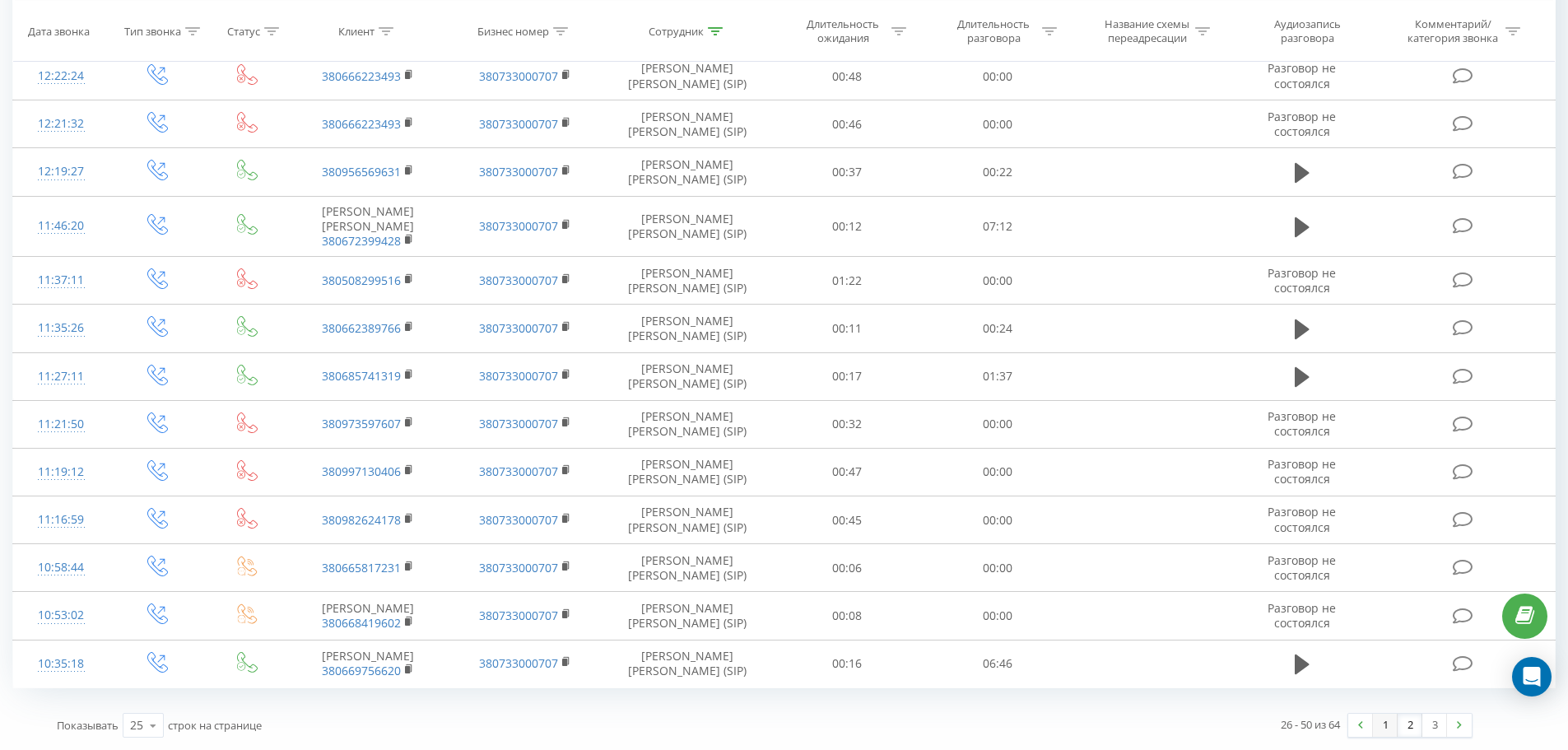
click at [1384, 728] on link "1" at bounding box center [1385, 724] width 25 height 23
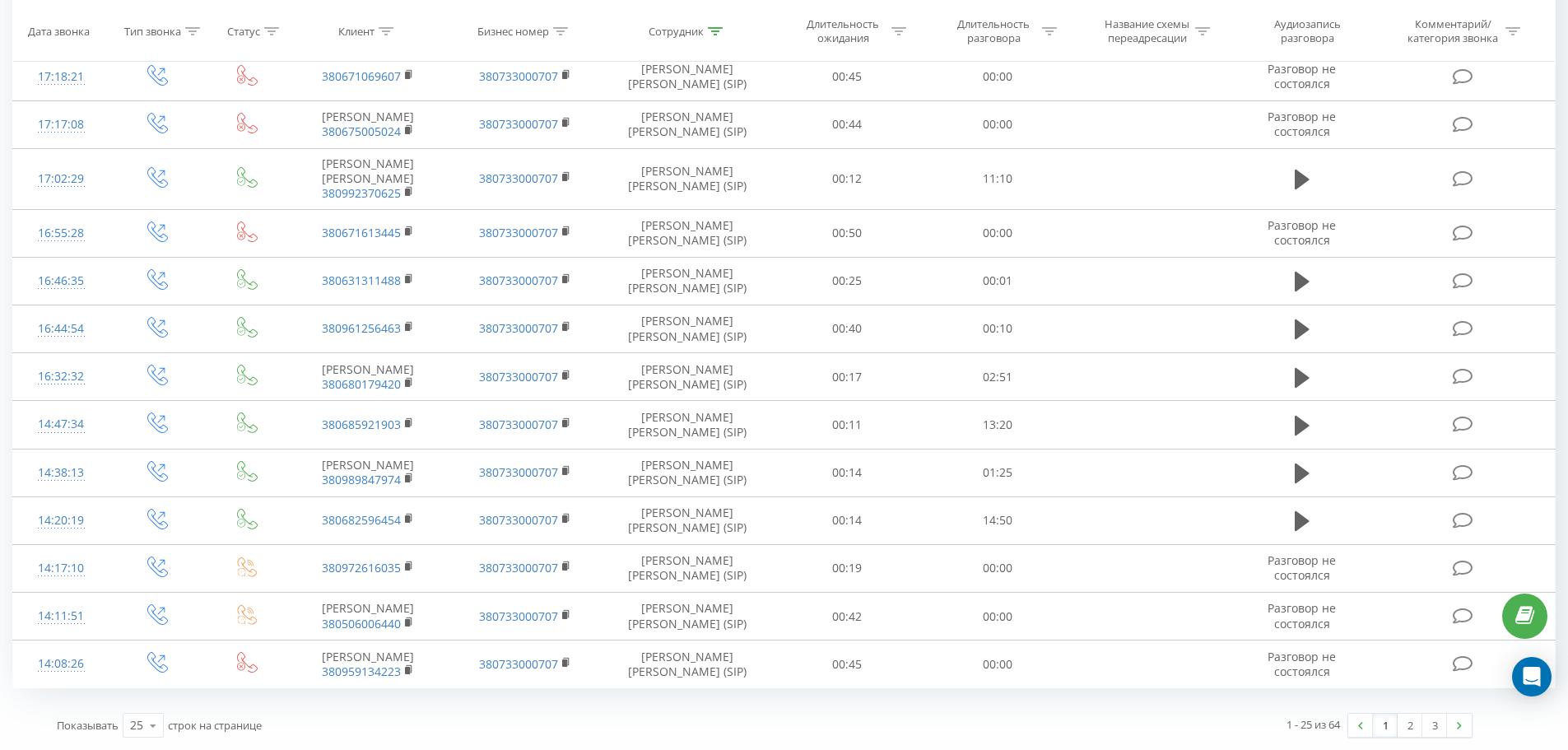
scroll to position [781, 0]
click at [386, 32] on icon at bounding box center [386, 30] width 15 height 8
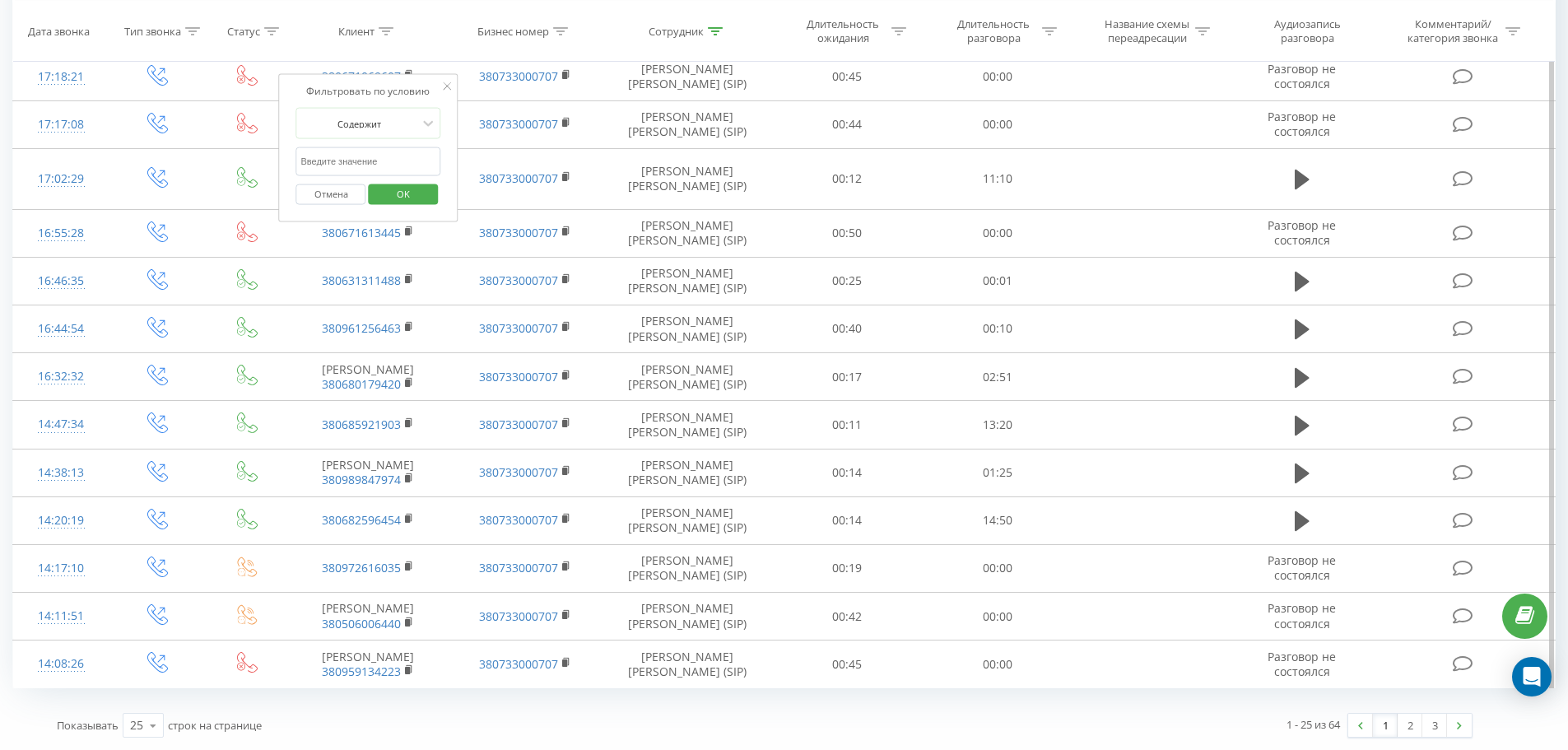
drag, startPoint x: 400, startPoint y: 140, endPoint x: 418, endPoint y: 142, distance: 18.1
click at [400, 147] on input "380735040999" at bounding box center [369, 161] width 145 height 28
paste input "380504162420"
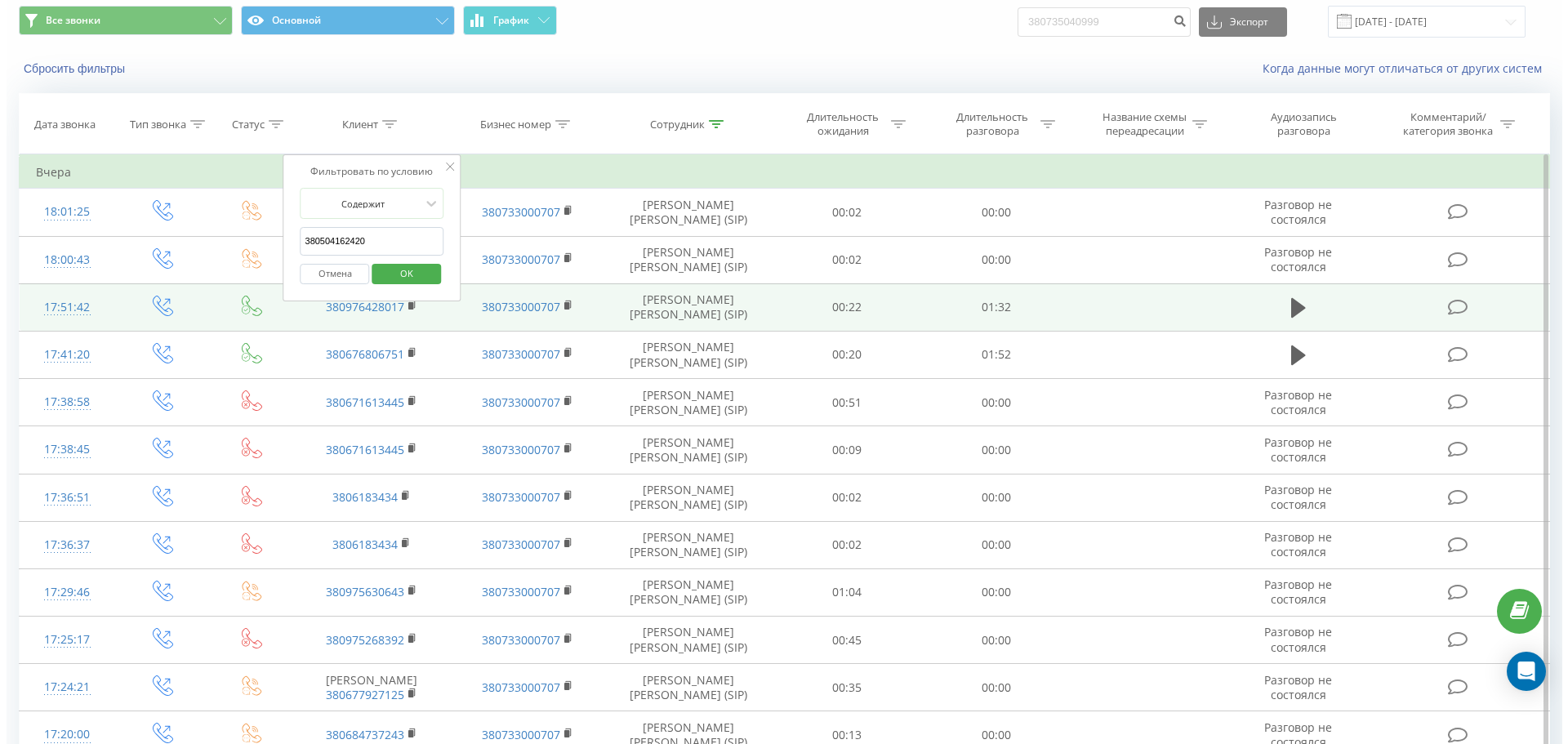
scroll to position [0, 0]
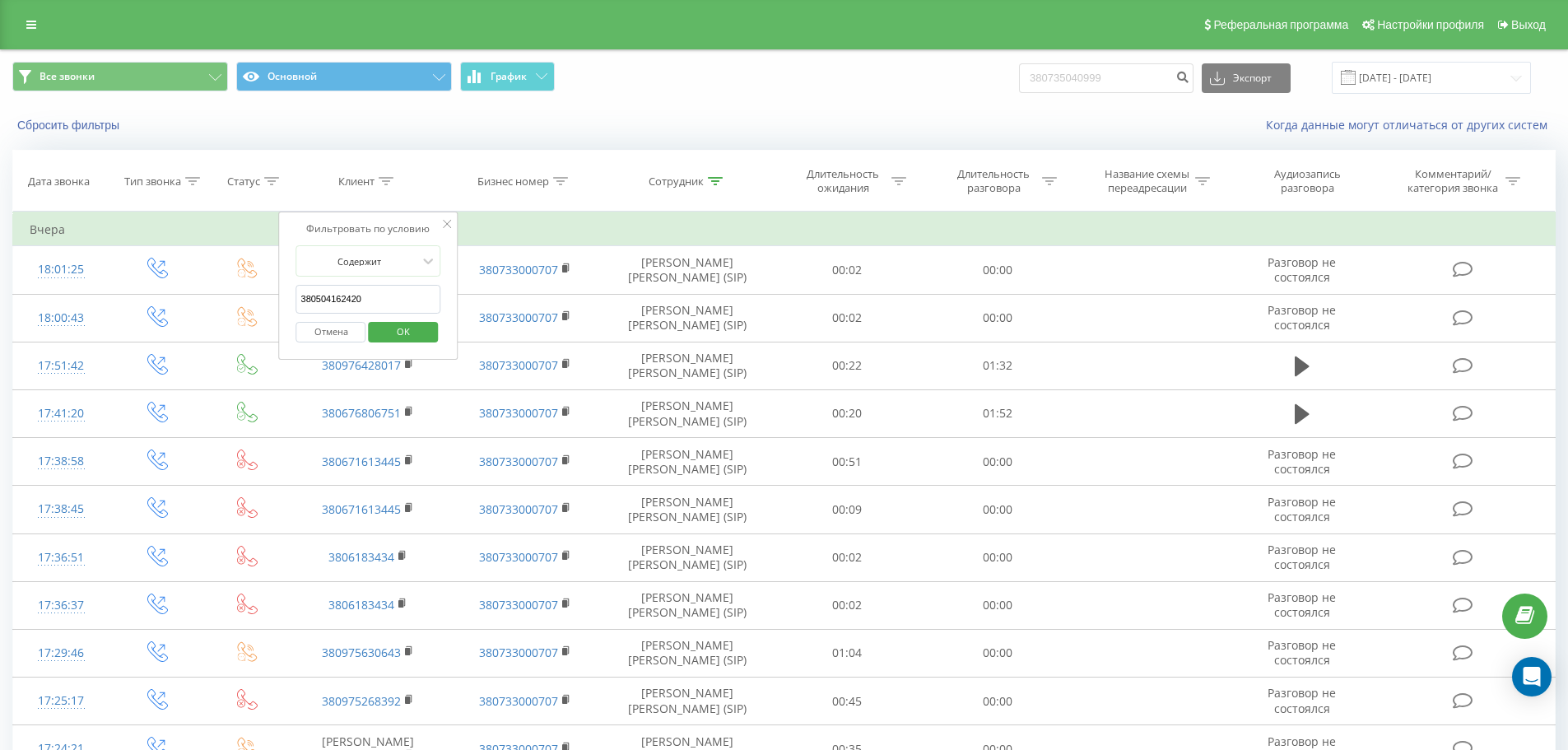
type input "380504162420"
drag, startPoint x: 1406, startPoint y: 80, endPoint x: 1426, endPoint y: 86, distance: 20.9
click at [1406, 79] on input "[DATE] - [DATE]" at bounding box center [1432, 78] width 199 height 32
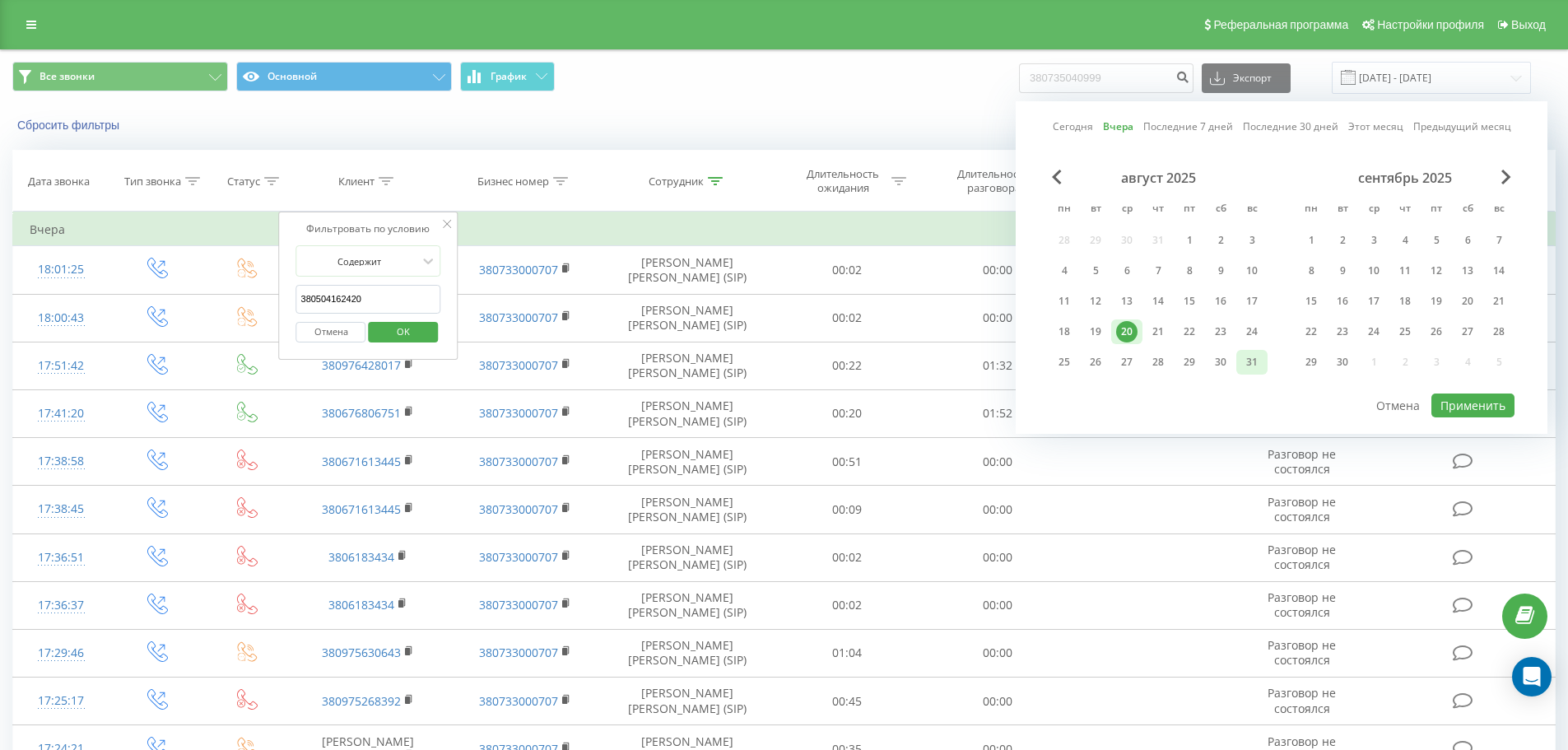
click at [1254, 359] on div "31" at bounding box center [1252, 362] width 22 height 22
click at [1178, 237] on div "1" at bounding box center [1190, 240] width 31 height 25
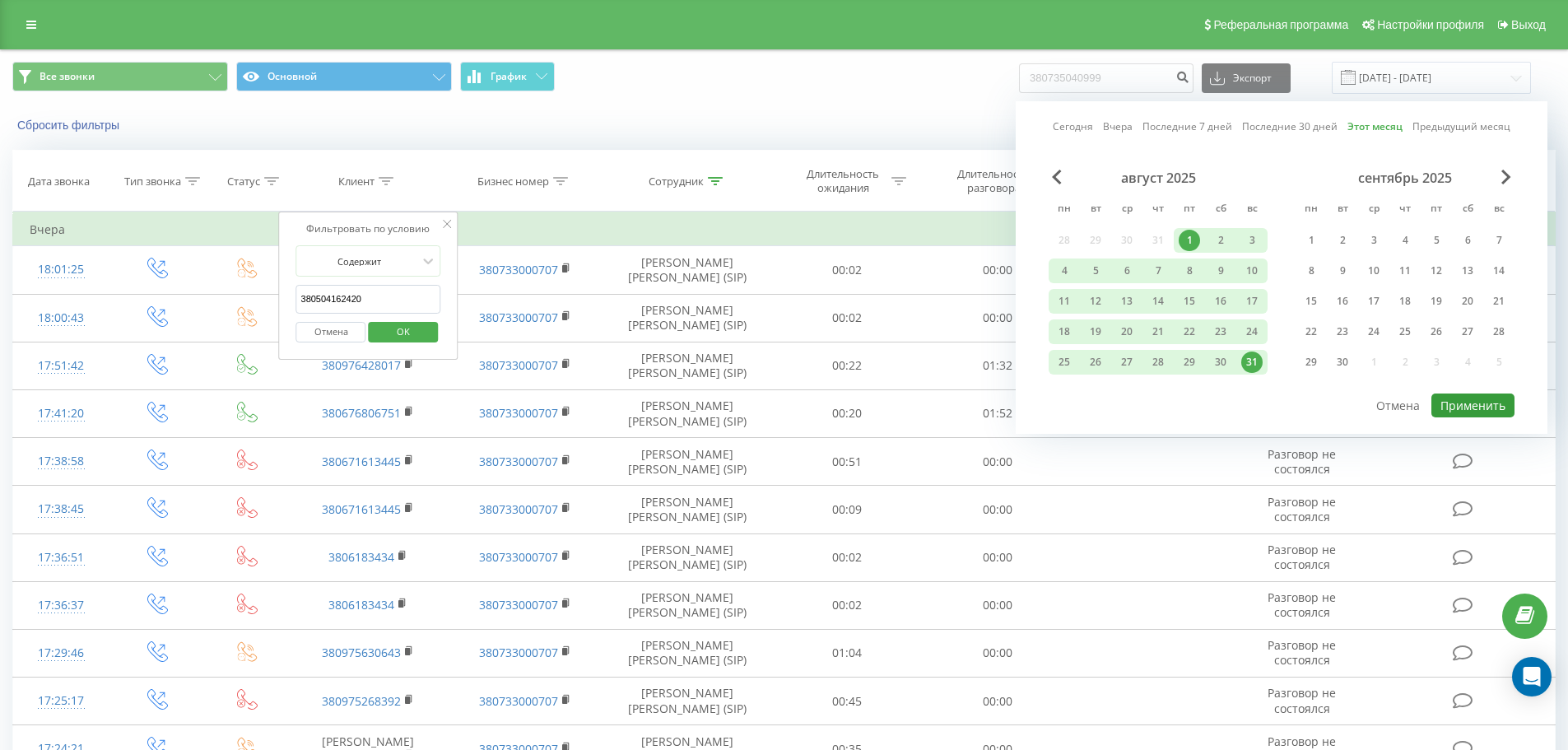
click at [1489, 407] on button "Применить" at bounding box center [1473, 405] width 83 height 24
type input "[DATE] - [DATE]"
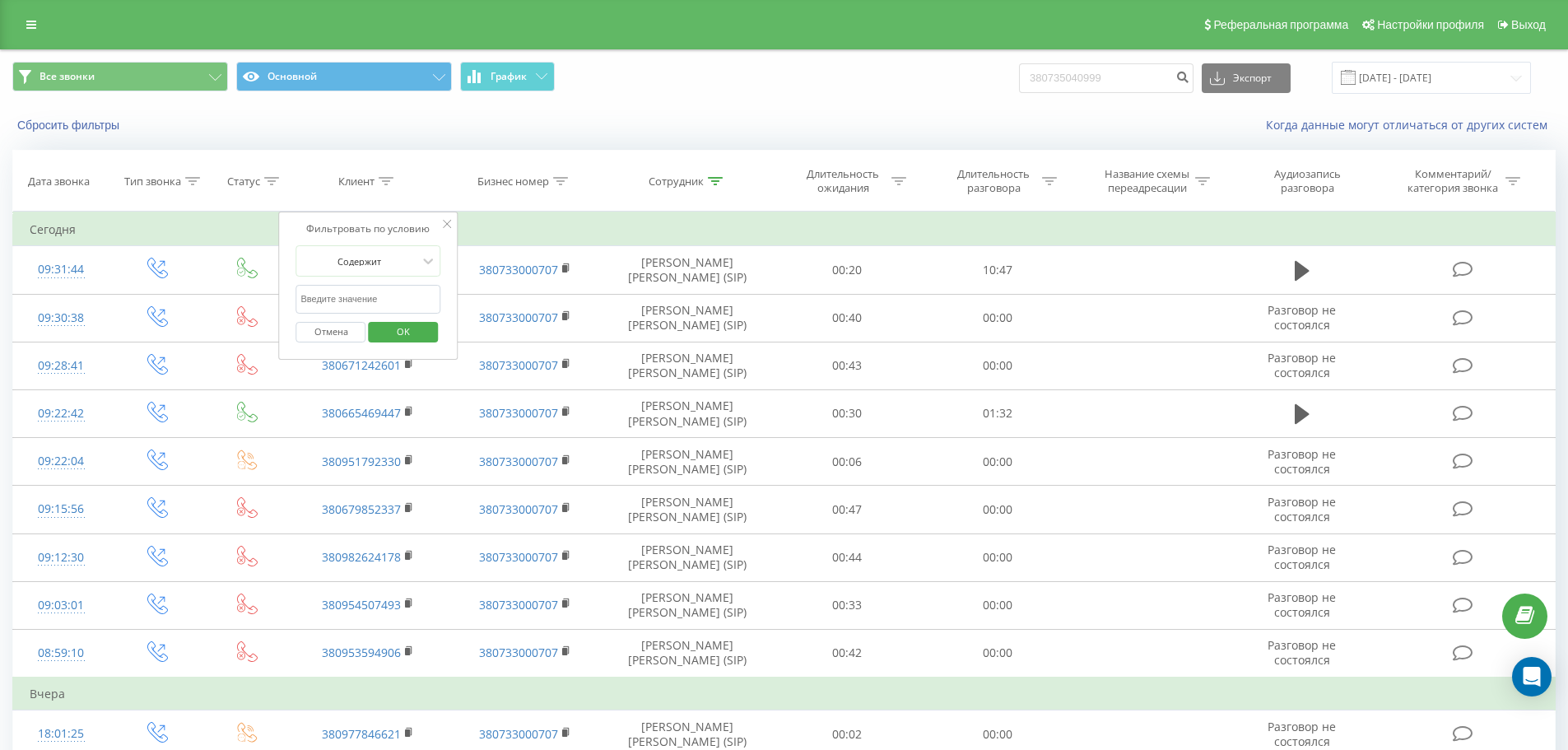
click at [390, 293] on input "text" at bounding box center [369, 298] width 145 height 28
click button "OK" at bounding box center [403, 332] width 70 height 21
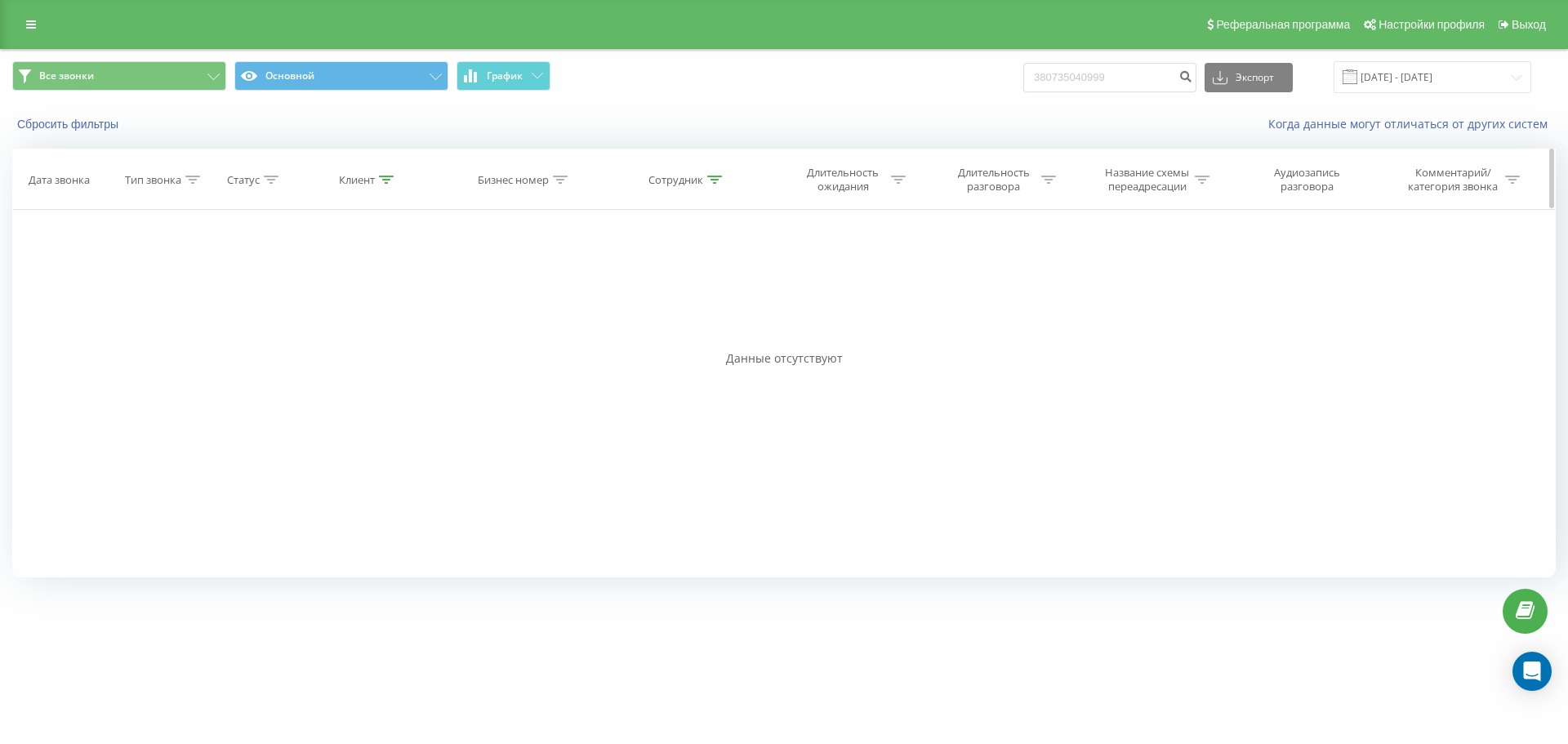
click at [690, 182] on div "Сотрудник" at bounding box center [676, 180] width 55 height 14
drag, startPoint x: 656, startPoint y: 331, endPoint x: 662, endPoint y: 320, distance: 12.5
click at [656, 331] on button "Отмена" at bounding box center [650, 329] width 69 height 20
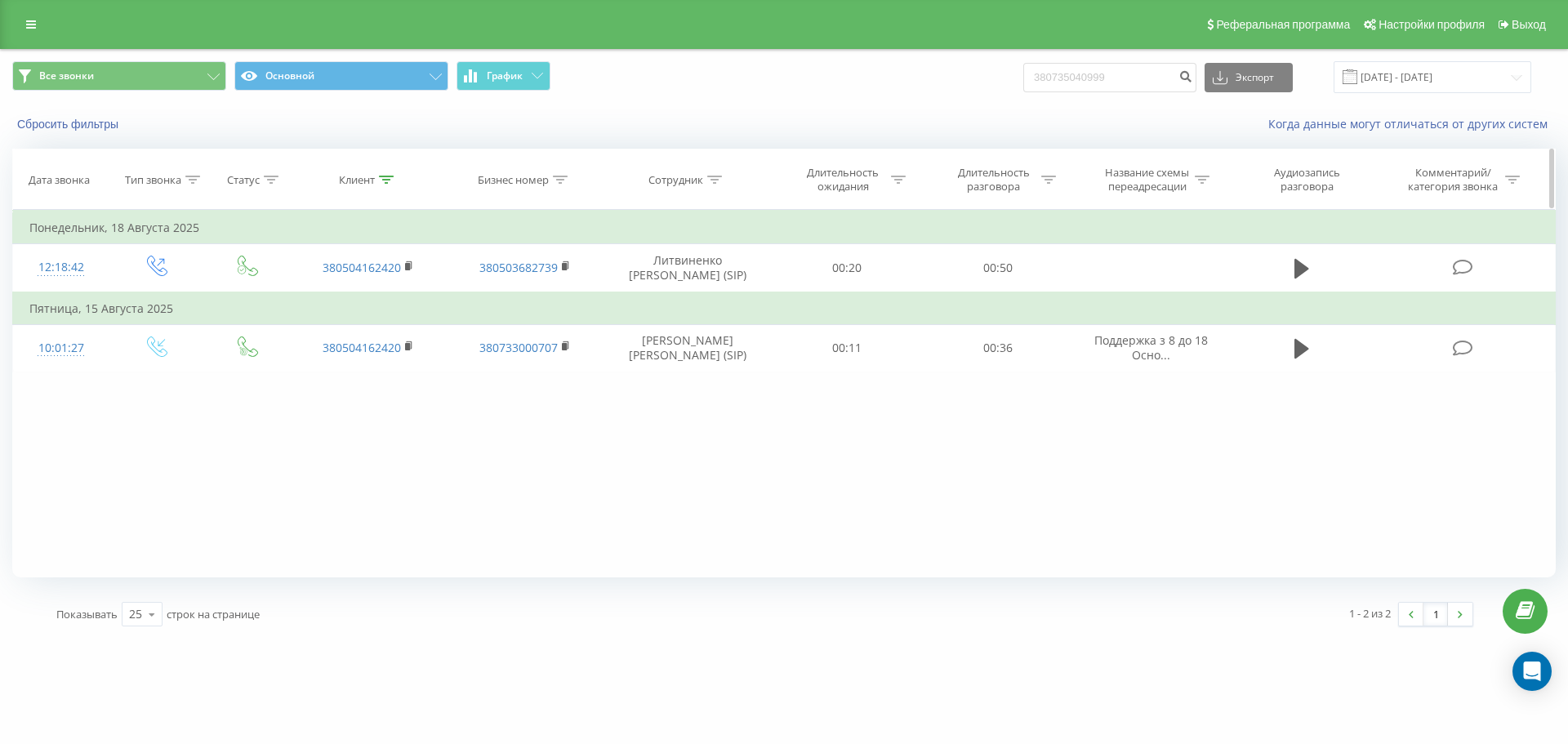
click at [364, 182] on div "Клиент" at bounding box center [356, 180] width 36 height 14
click at [400, 300] on input "380504162420" at bounding box center [368, 296] width 144 height 28
paste input "96557806"
click at [405, 325] on span "OK" at bounding box center [402, 329] width 46 height 25
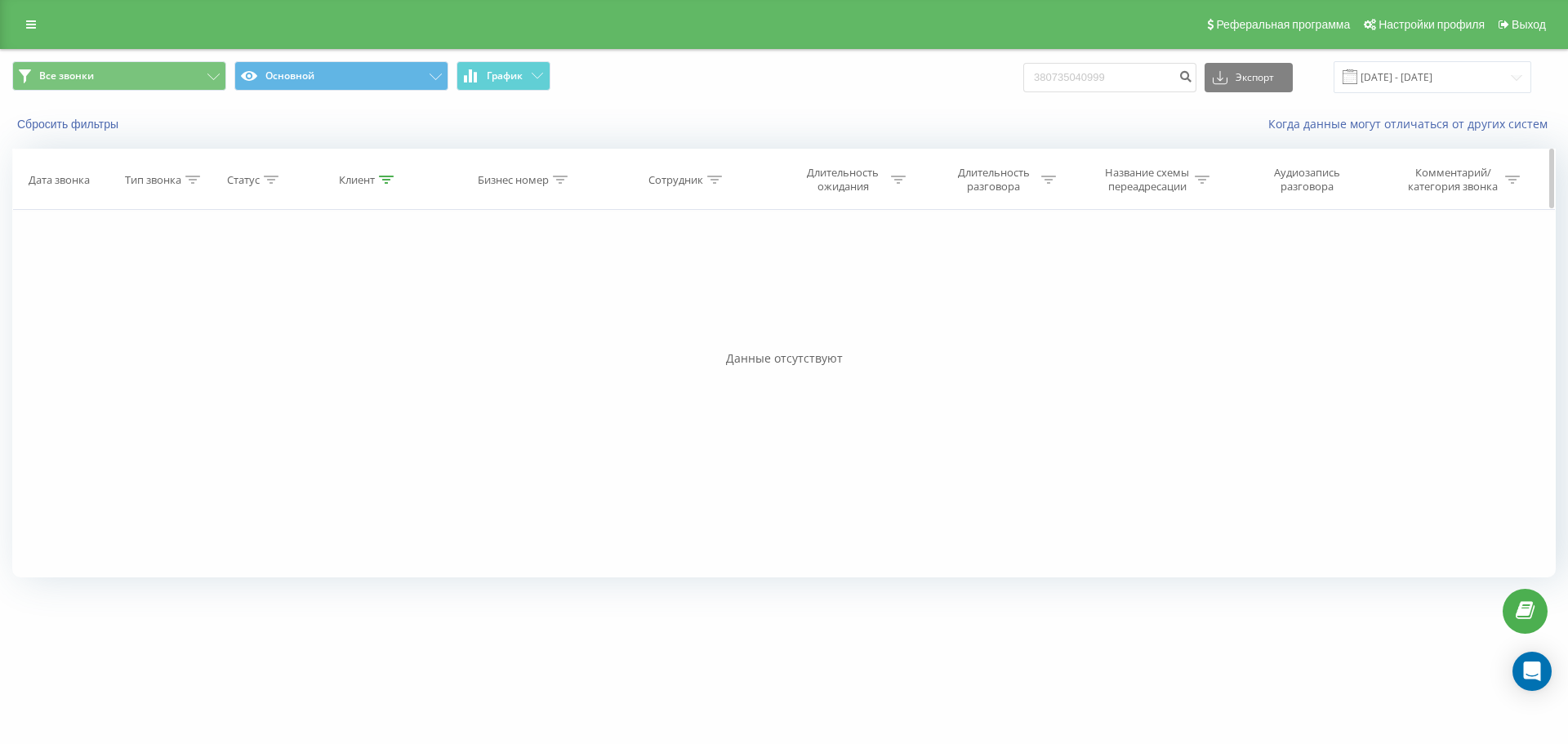
click at [380, 180] on icon at bounding box center [386, 179] width 15 height 8
click at [391, 286] on input "380965578060" at bounding box center [368, 296] width 144 height 28
paste input "660232675"
type input "380660232675"
click at [405, 330] on span "OK" at bounding box center [402, 329] width 46 height 25
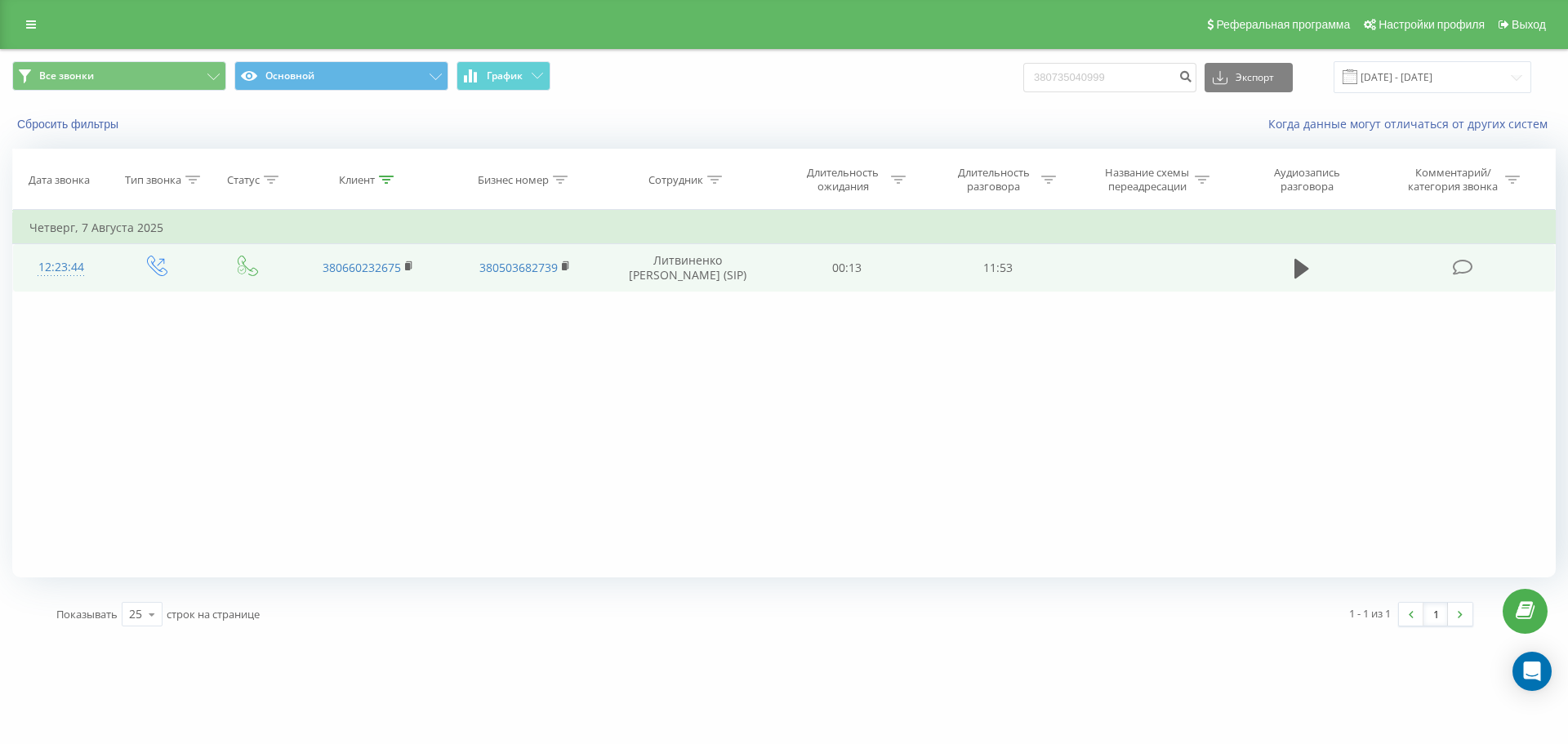
drag, startPoint x: 1307, startPoint y: 271, endPoint x: 1136, endPoint y: 264, distance: 171.1
click at [1307, 271] on icon at bounding box center [1301, 268] width 15 height 22
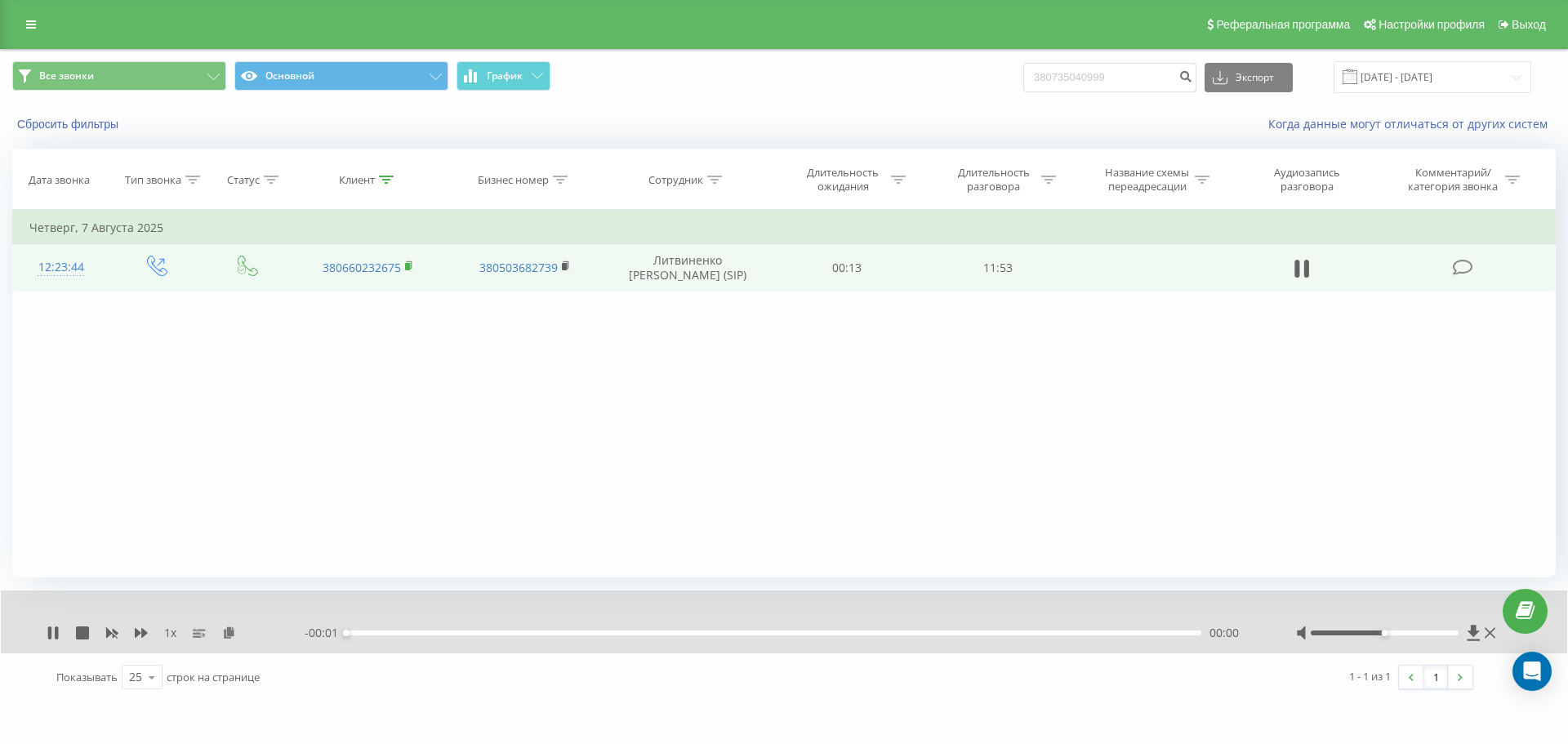
click at [411, 265] on icon at bounding box center [409, 265] width 6 height 8
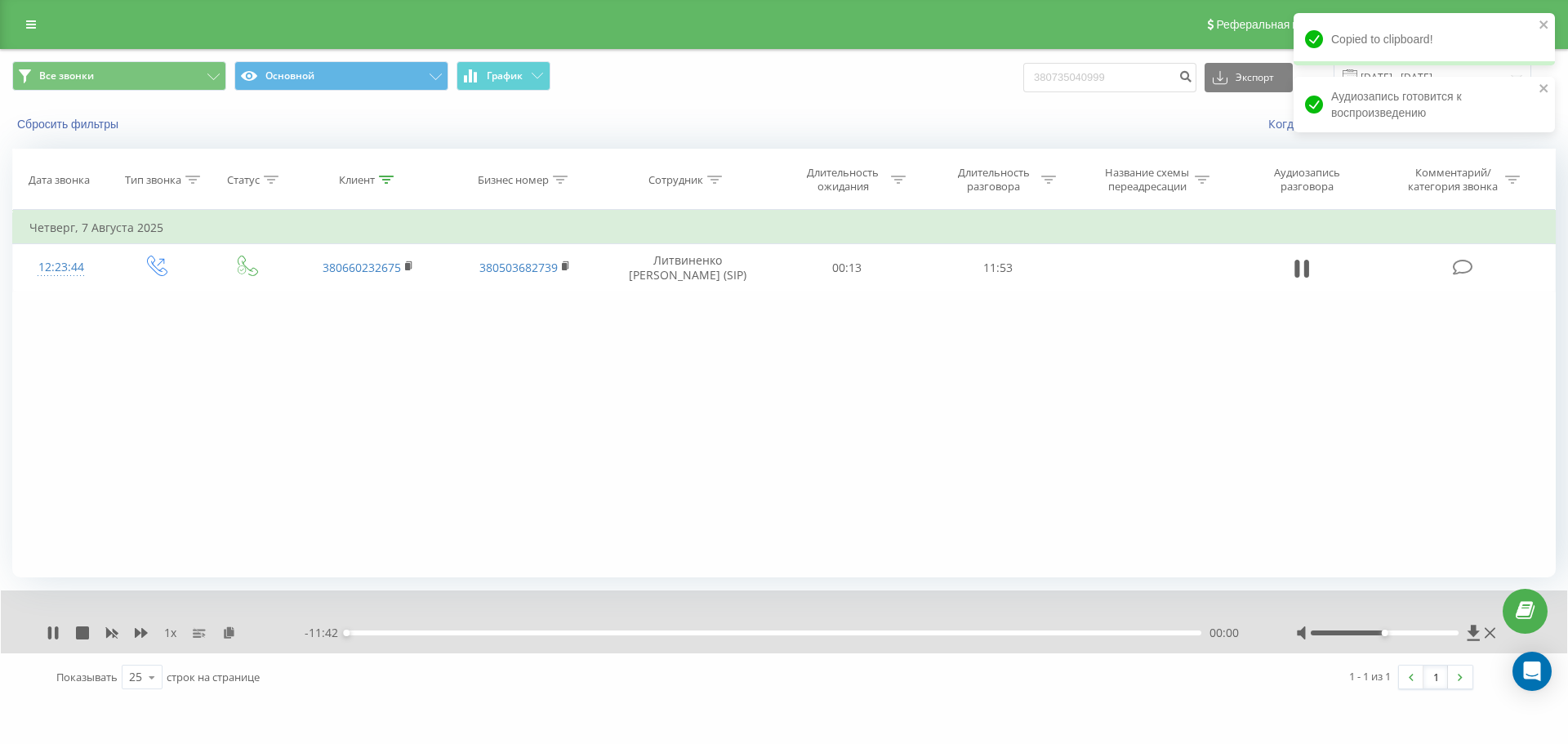
click at [230, 627] on icon at bounding box center [229, 632] width 14 height 12
click at [138, 635] on icon at bounding box center [140, 633] width 13 height 10
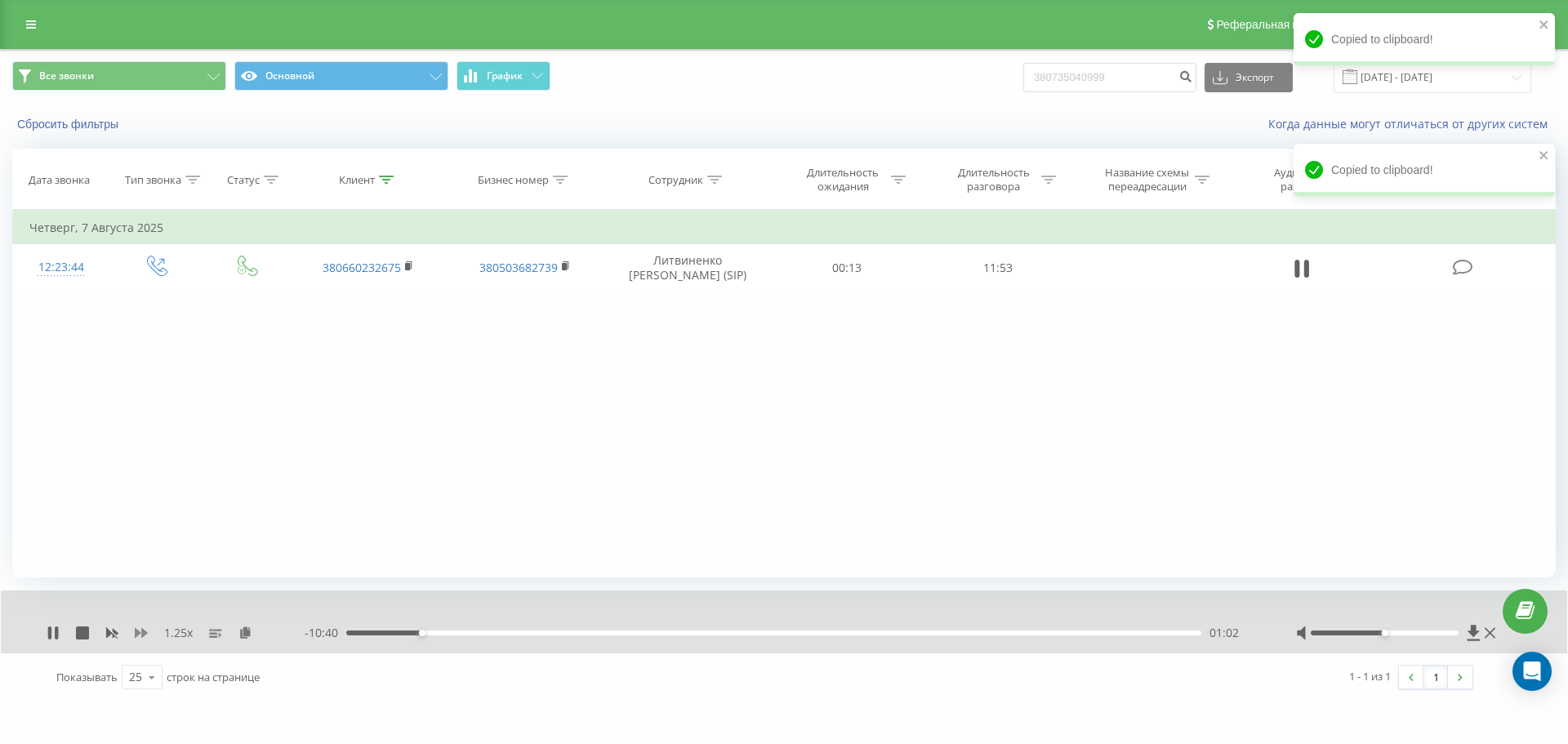
click at [138, 635] on icon at bounding box center [140, 633] width 13 height 10
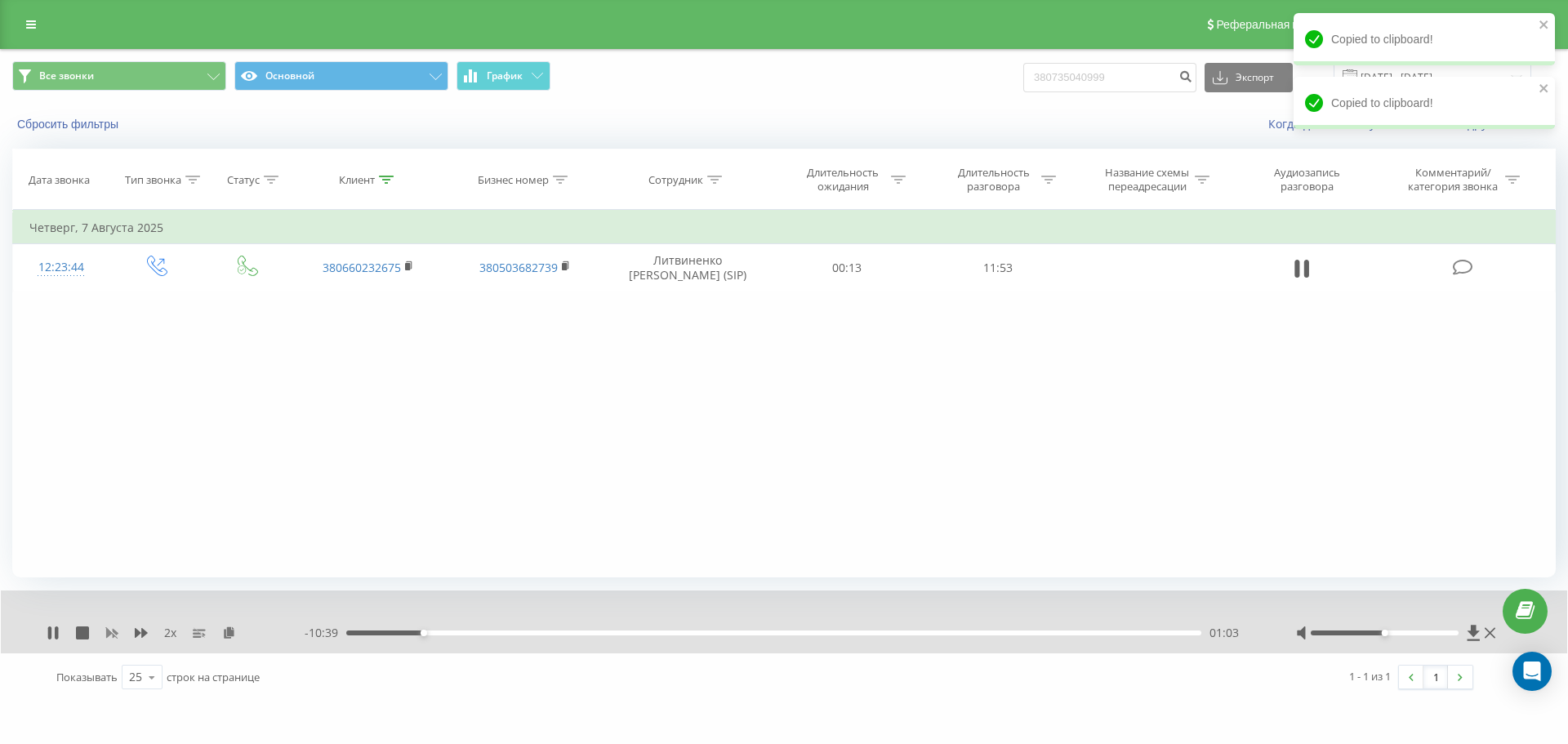
click at [109, 637] on icon at bounding box center [111, 632] width 13 height 13
click at [137, 635] on icon at bounding box center [140, 633] width 13 height 10
click at [114, 634] on rect at bounding box center [113, 632] width 8 height 7
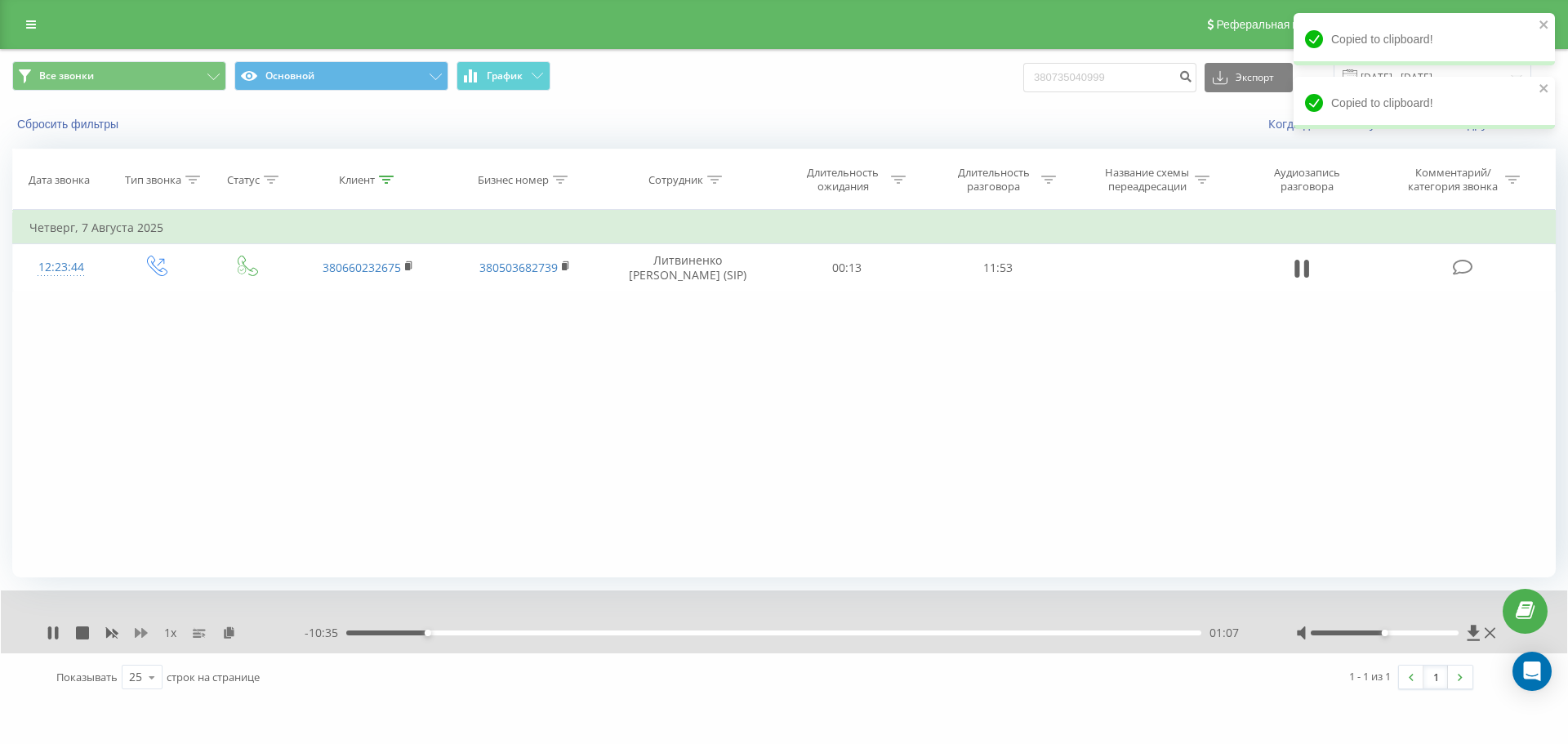
click at [142, 633] on icon at bounding box center [140, 633] width 13 height 10
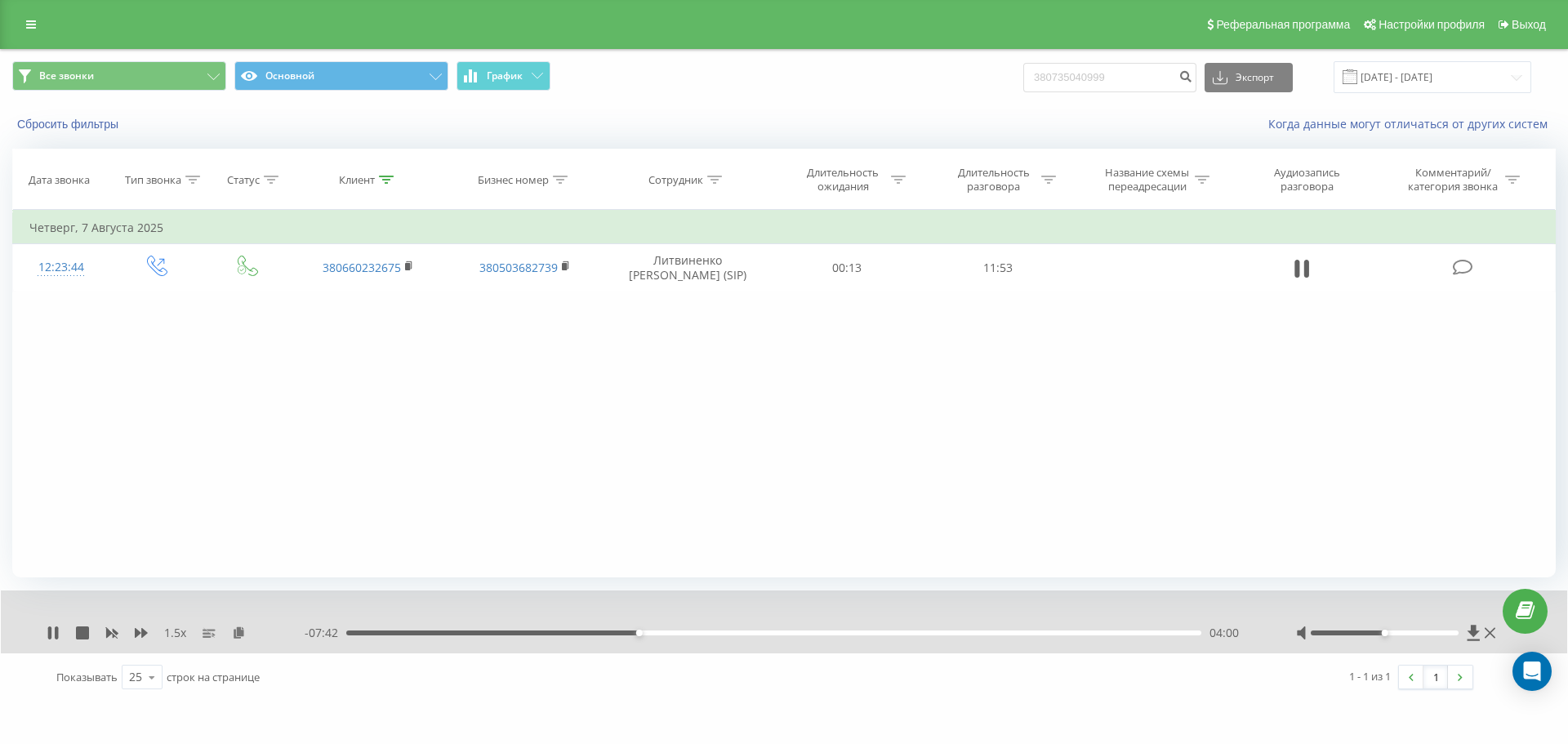
click at [646, 635] on div "04:00" at bounding box center [774, 632] width 855 height 5
click at [655, 635] on div "04:08" at bounding box center [774, 632] width 855 height 5
click at [663, 634] on div "04:16" at bounding box center [774, 632] width 855 height 5
click at [758, 633] on div "05:28" at bounding box center [774, 632] width 855 height 5
click at [775, 635] on div "05:39" at bounding box center [774, 632] width 855 height 5
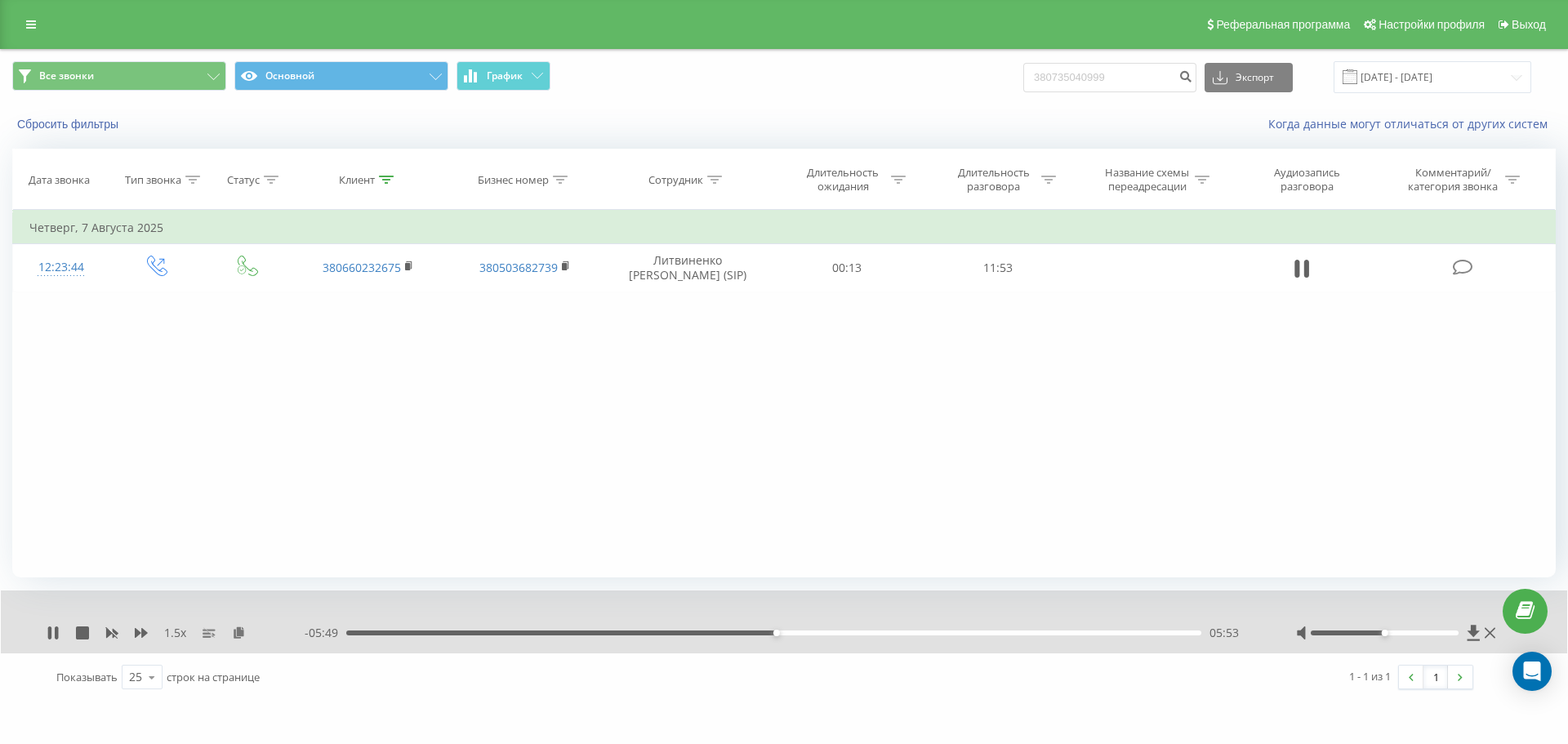
click at [785, 634] on div "05:53" at bounding box center [774, 632] width 855 height 5
click at [794, 633] on div "06:08" at bounding box center [774, 632] width 855 height 5
click at [780, 636] on div "- 05:33 06:09 06:09" at bounding box center [780, 632] width 951 height 17
click at [782, 635] on div "06:09" at bounding box center [774, 632] width 855 height 5
